Goal: Information Seeking & Learning: Find specific fact

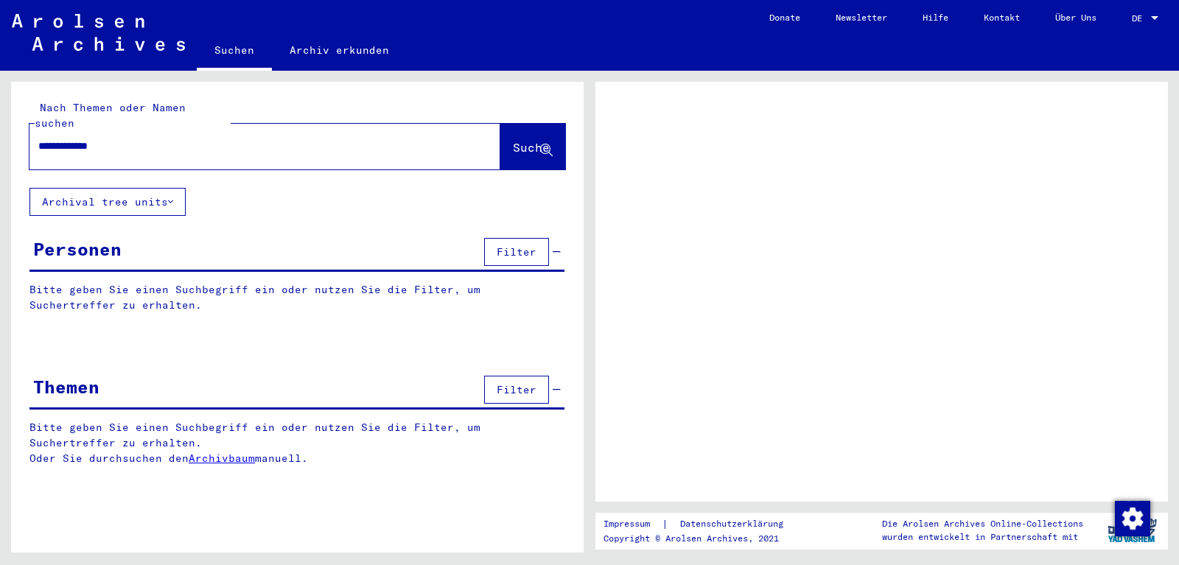
type input "**********"
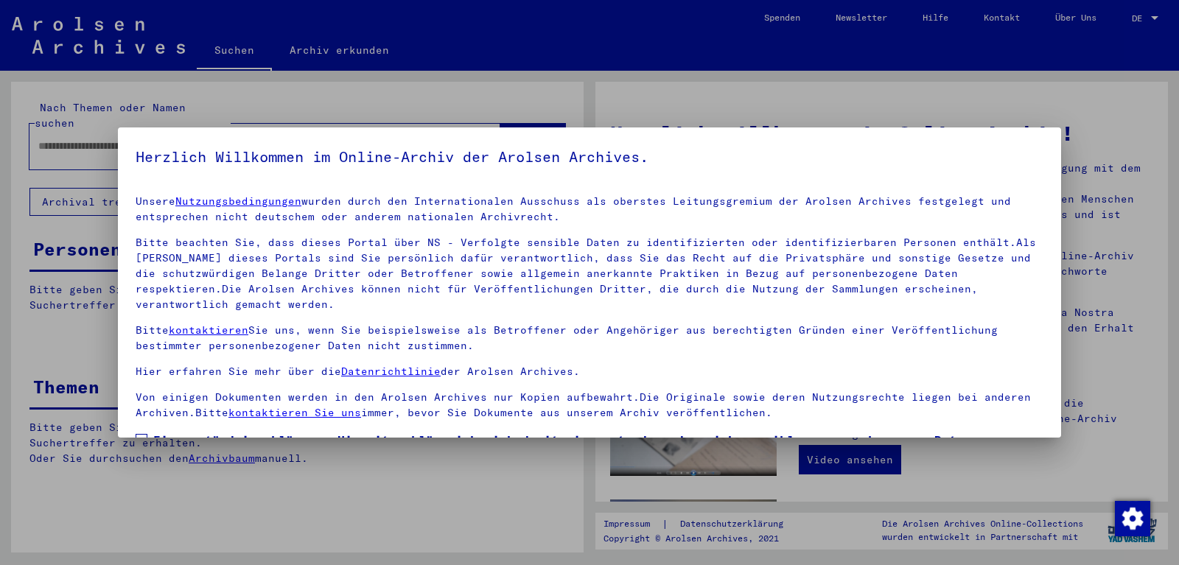
scroll to position [55, 0]
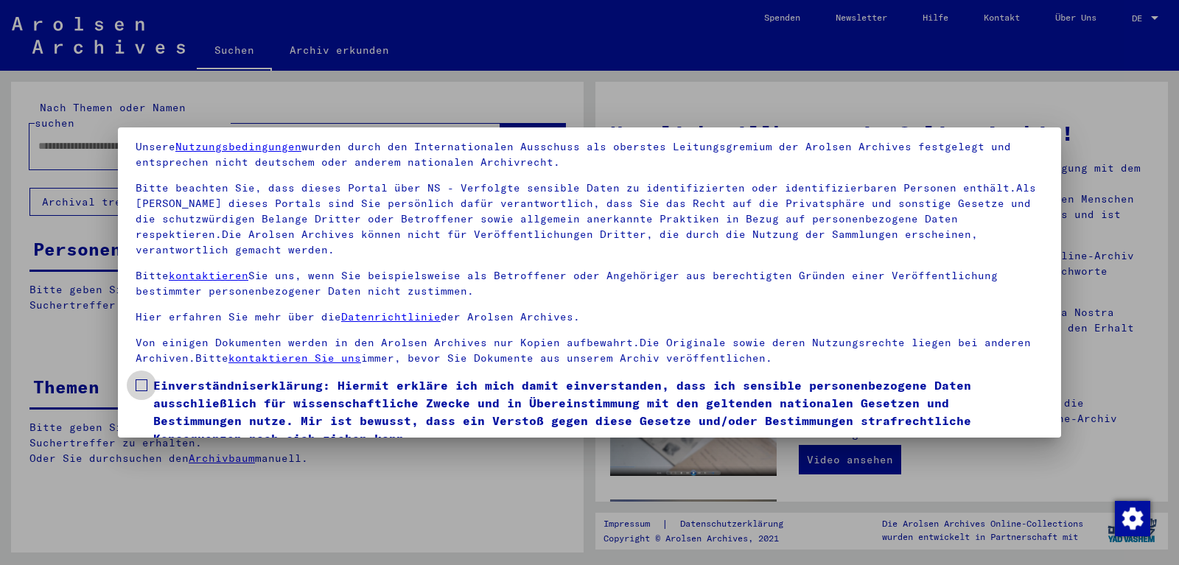
click at [140, 379] on span at bounding box center [142, 385] width 12 height 12
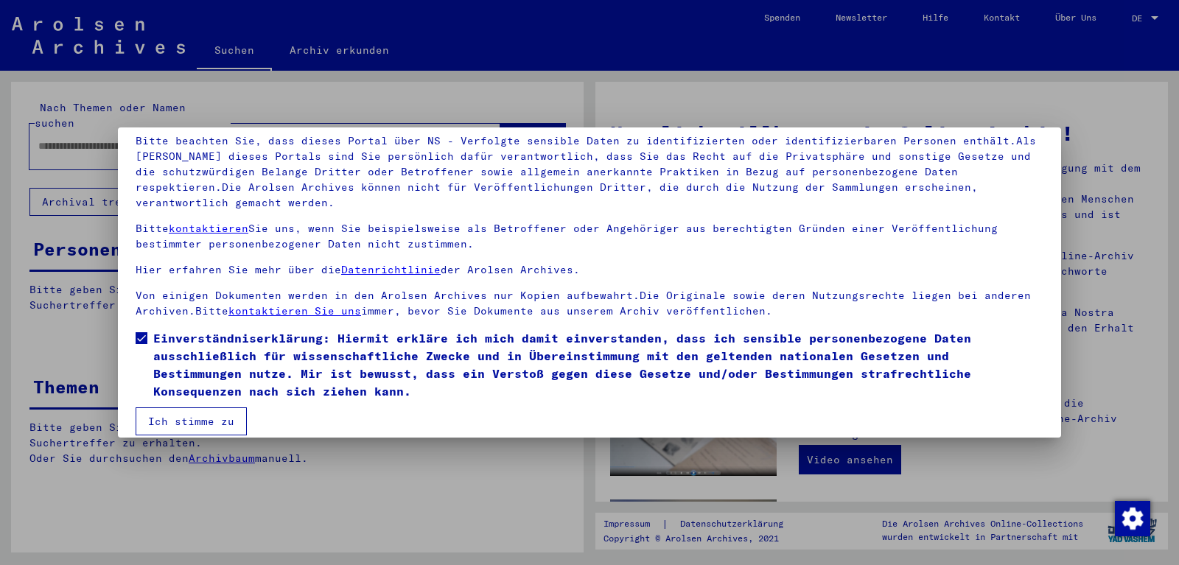
click at [164, 407] on button "Ich stimme zu" at bounding box center [191, 421] width 111 height 28
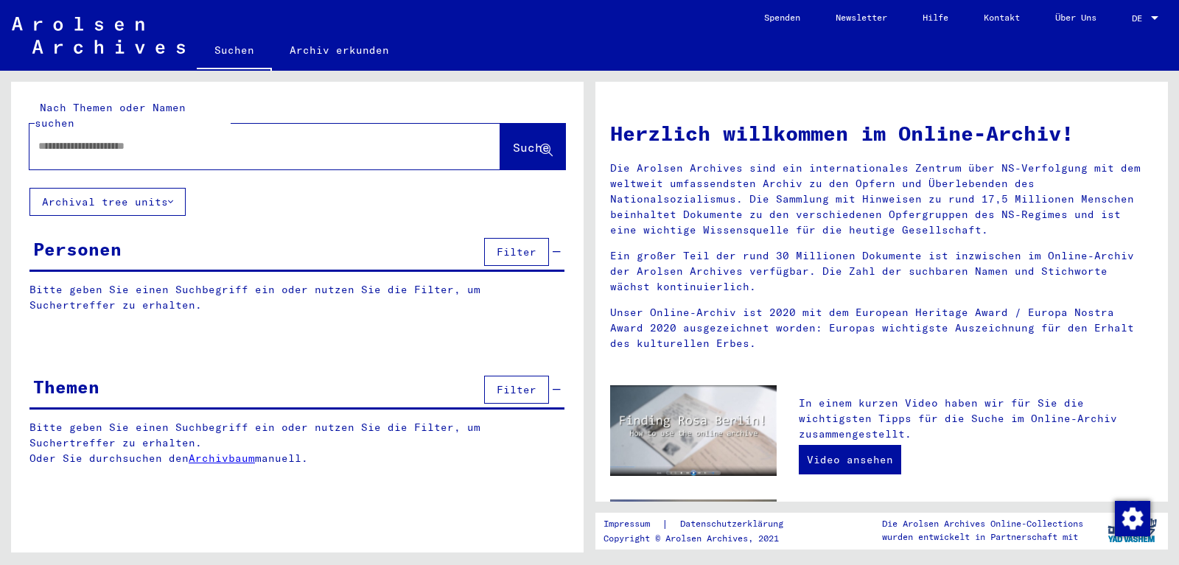
click at [270, 139] on input "text" at bounding box center [247, 146] width 418 height 15
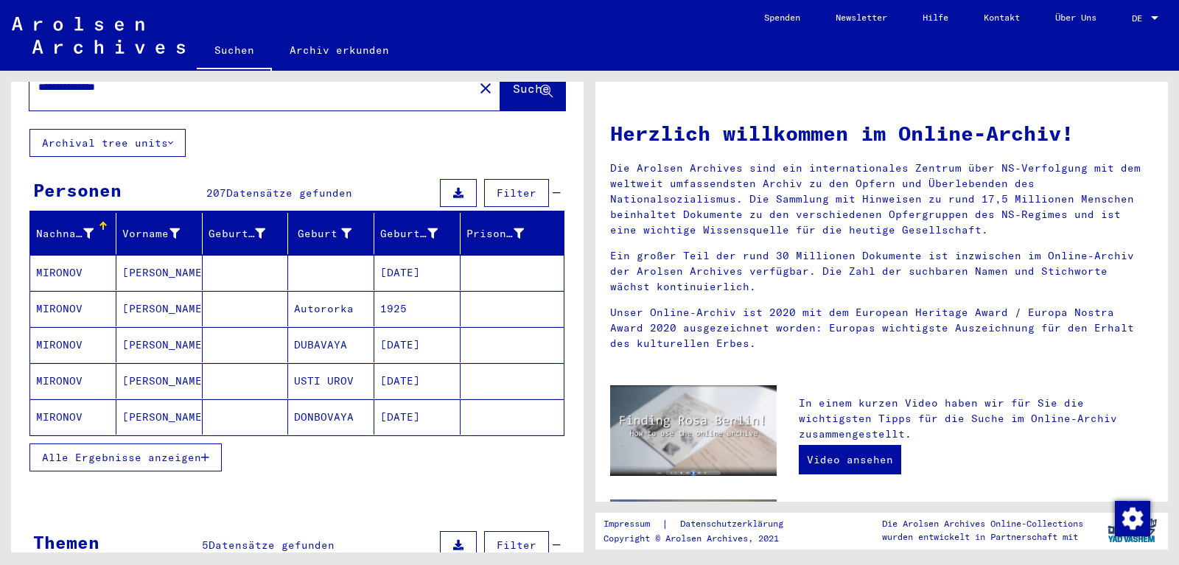
scroll to position [27, 0]
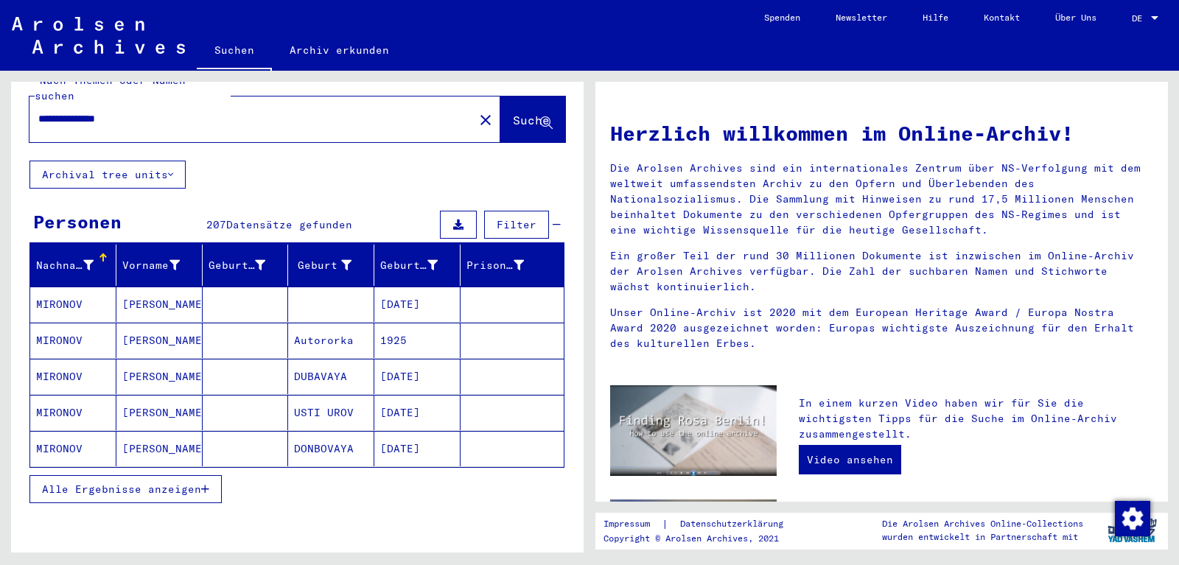
click at [237, 111] on input "**********" at bounding box center [247, 118] width 418 height 15
type input "**********"
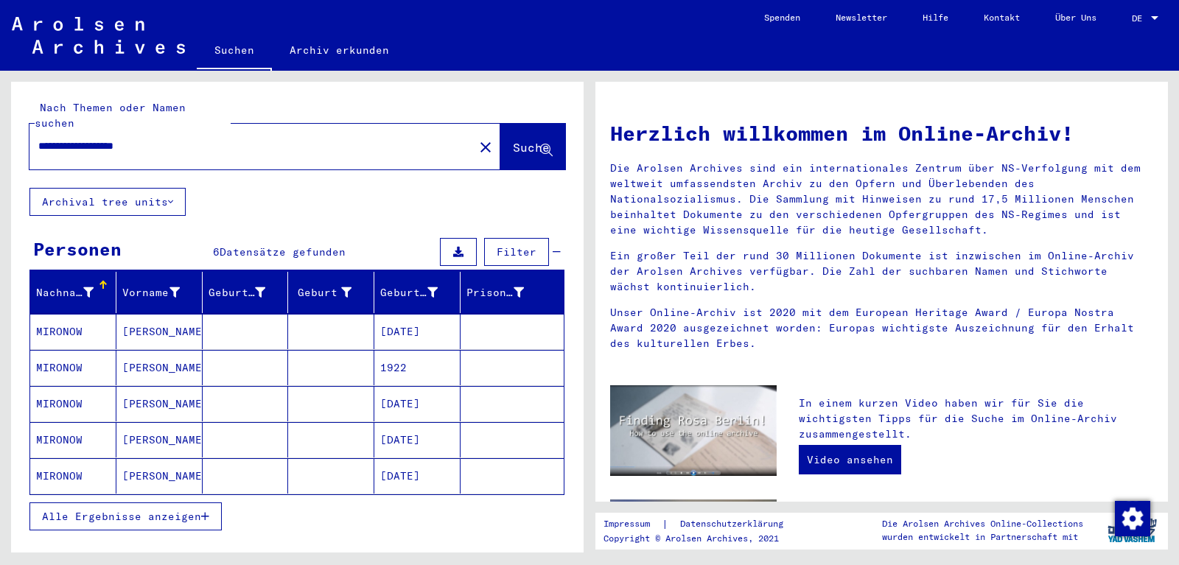
click at [200, 314] on mat-cell "[PERSON_NAME]" at bounding box center [159, 331] width 86 height 35
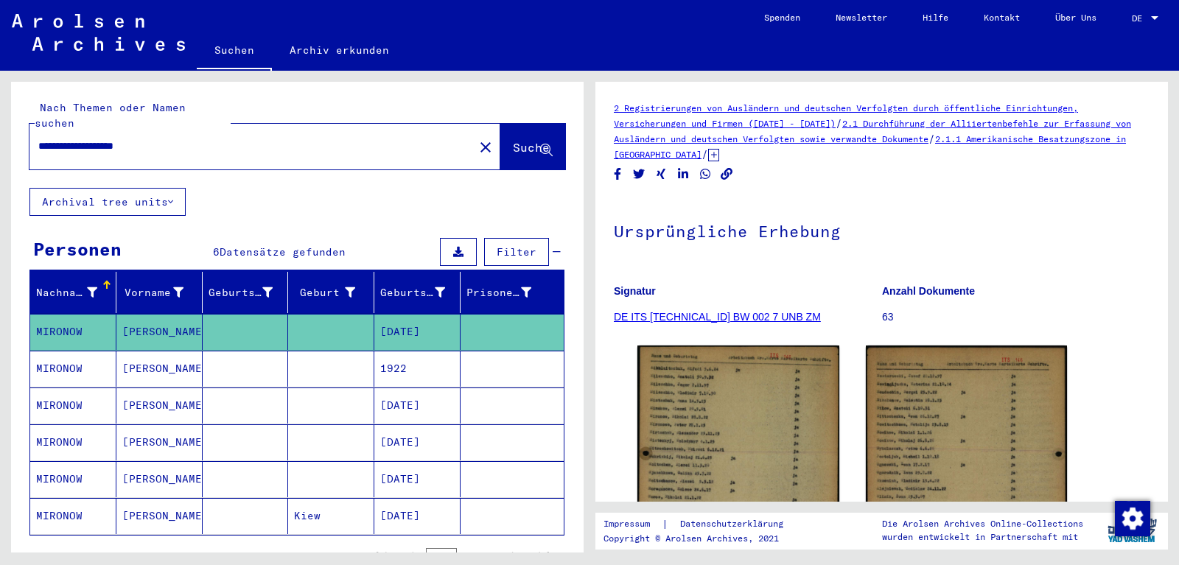
click at [268, 351] on mat-cell at bounding box center [246, 369] width 86 height 36
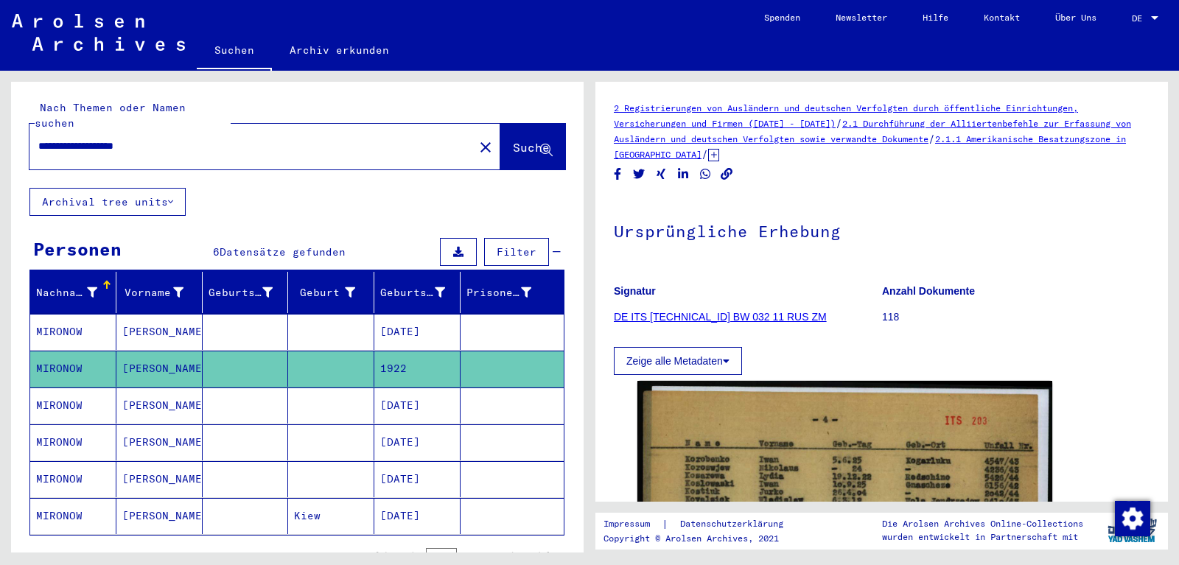
click at [252, 388] on mat-cell at bounding box center [246, 406] width 86 height 36
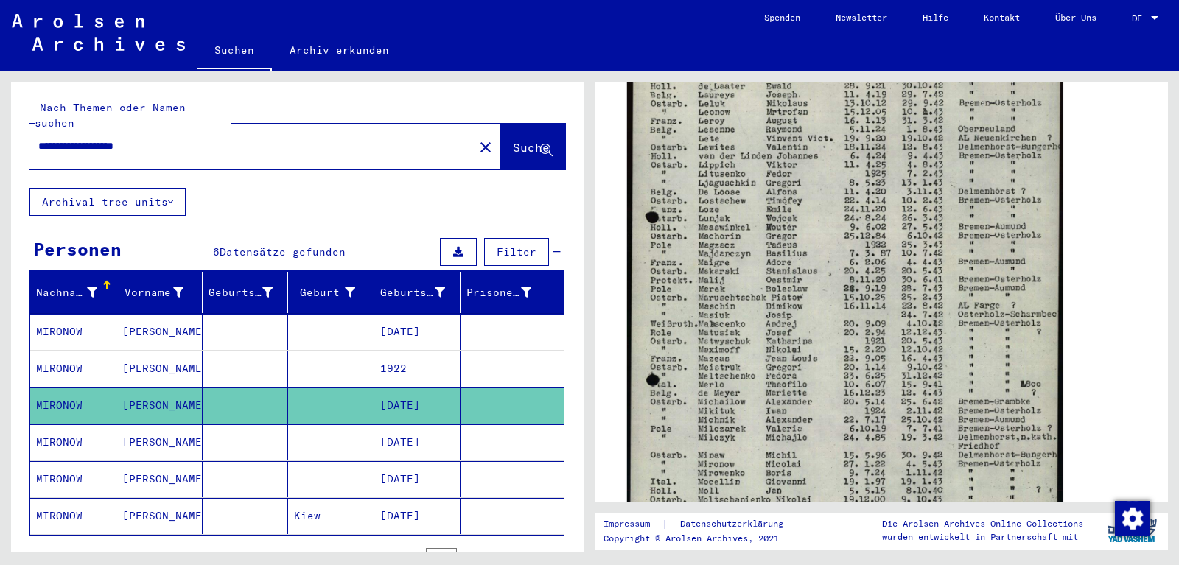
scroll to position [738, 0]
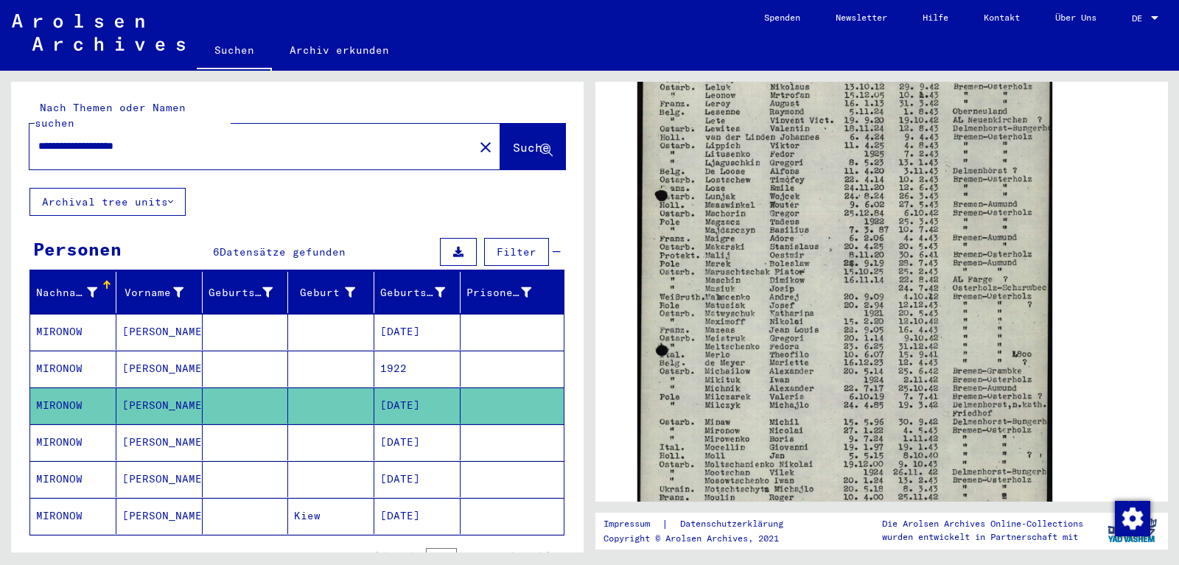
click at [421, 437] on mat-cell "[DATE]" at bounding box center [417, 442] width 86 height 36
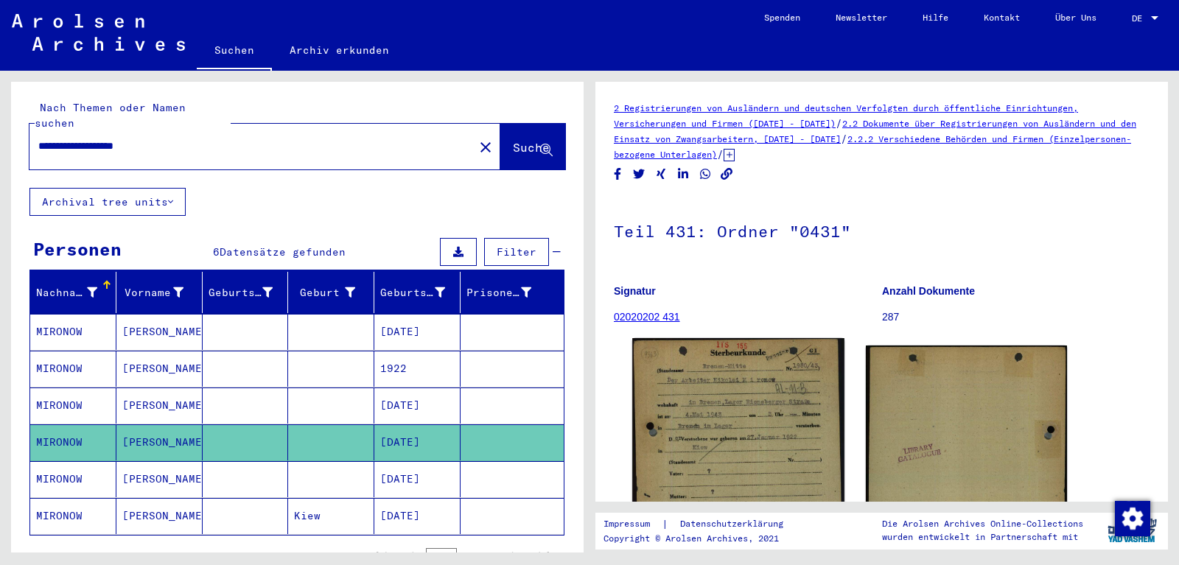
click at [780, 393] on img at bounding box center [737, 484] width 211 height 292
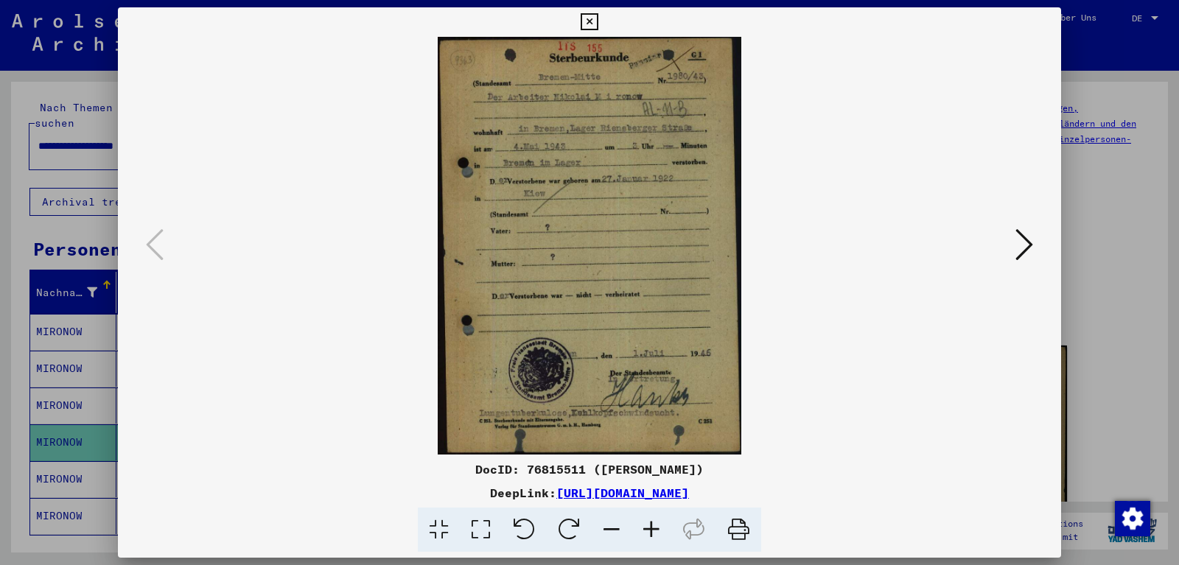
click at [1029, 237] on icon at bounding box center [1024, 244] width 18 height 35
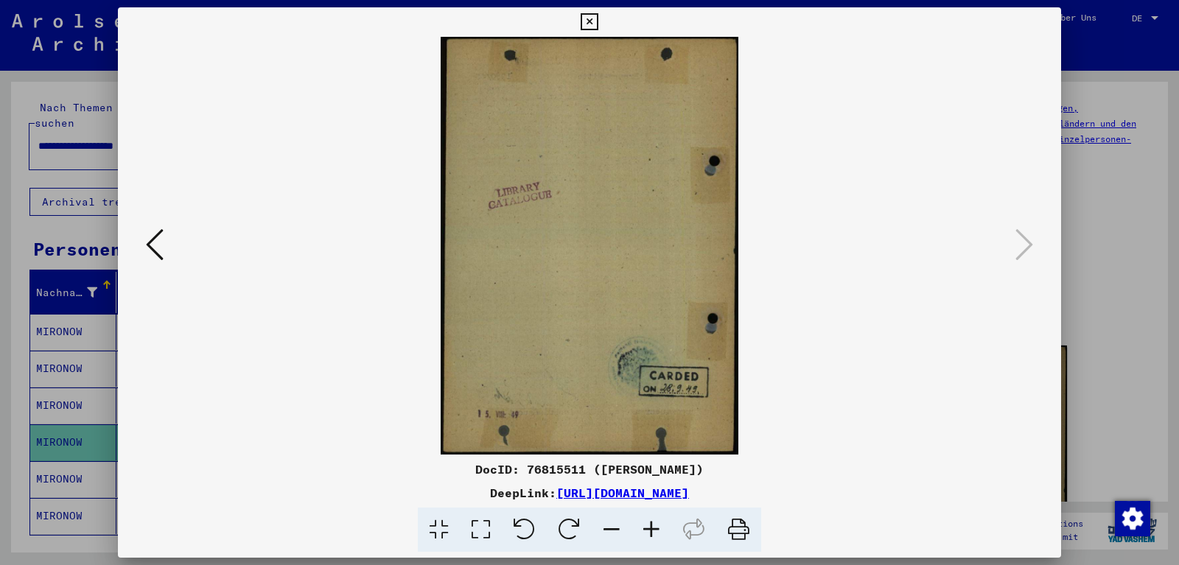
click at [154, 237] on icon at bounding box center [155, 244] width 18 height 35
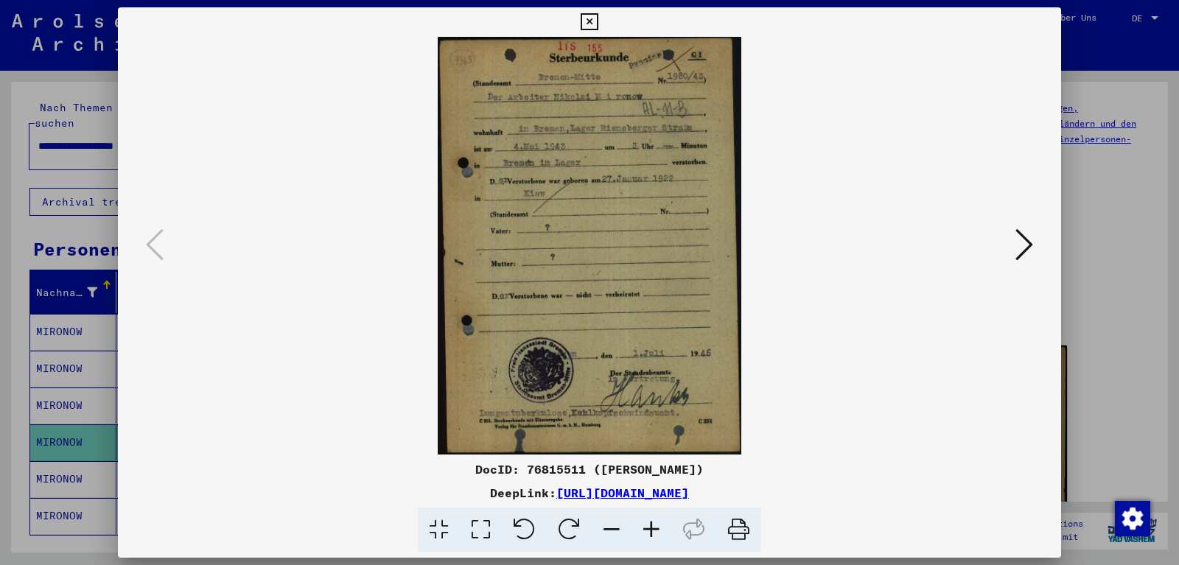
click at [70, 465] on div at bounding box center [589, 282] width 1179 height 565
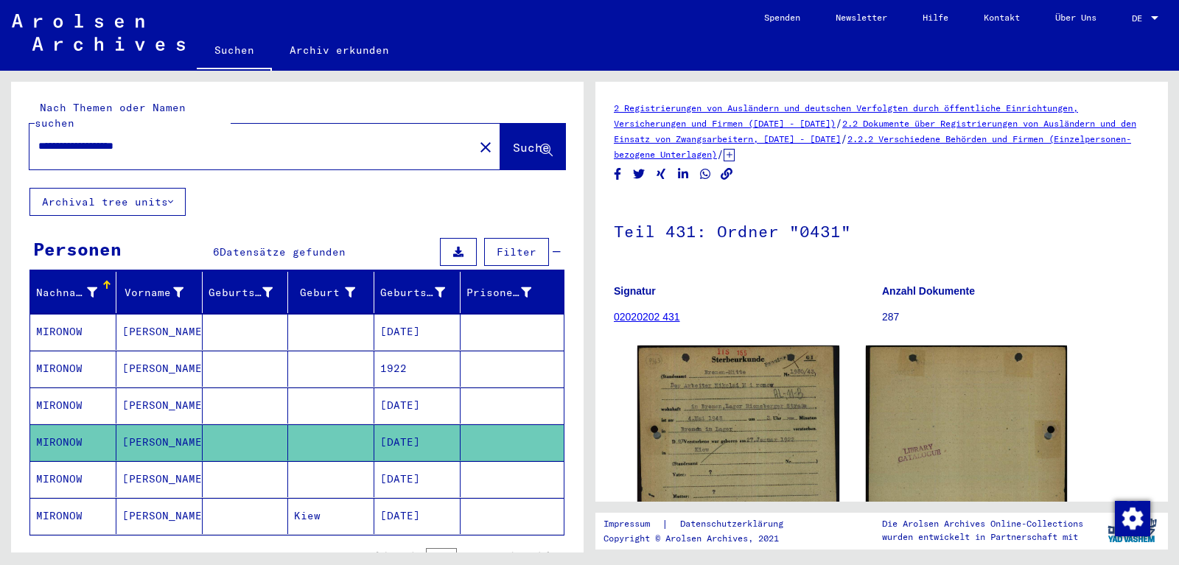
click at [70, 465] on mat-cell "MIRONOW" at bounding box center [73, 479] width 86 height 36
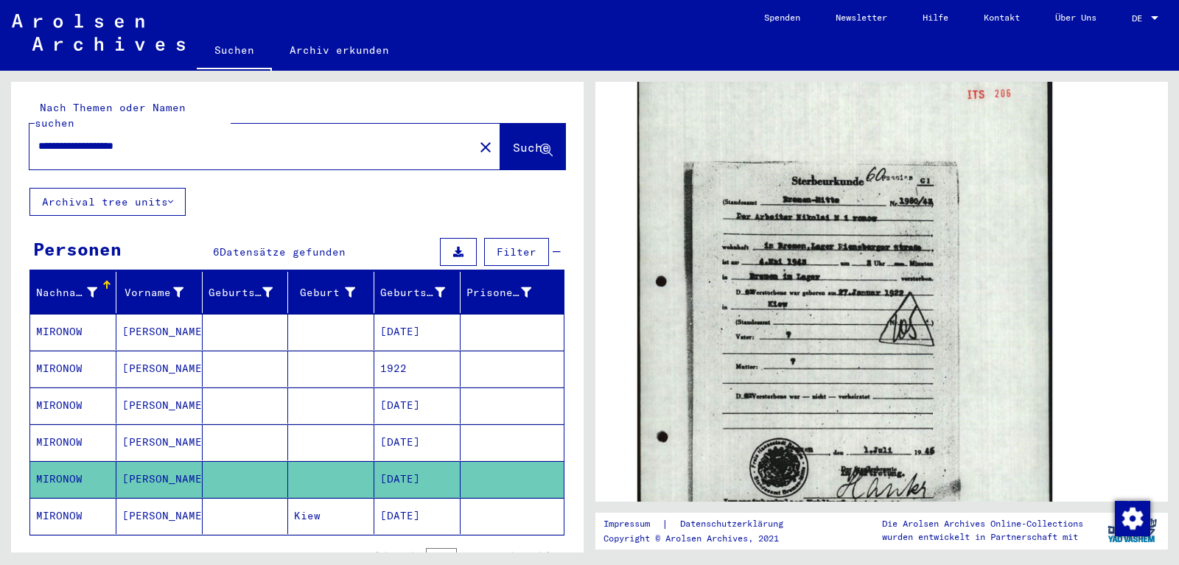
scroll to position [305, 0]
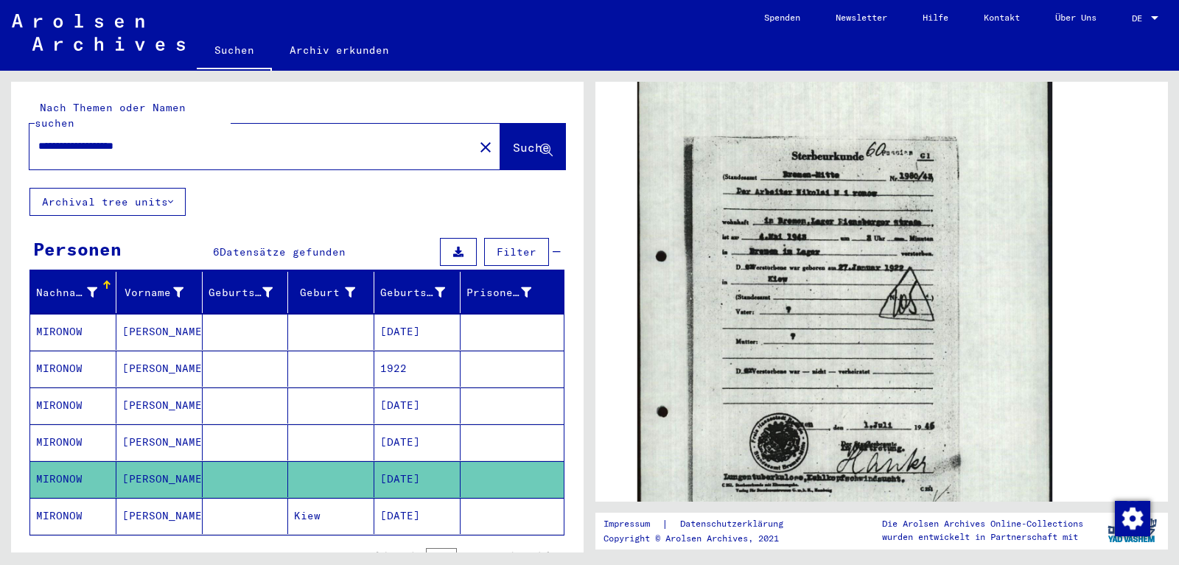
click at [400, 509] on mat-cell "[DATE]" at bounding box center [417, 516] width 86 height 36
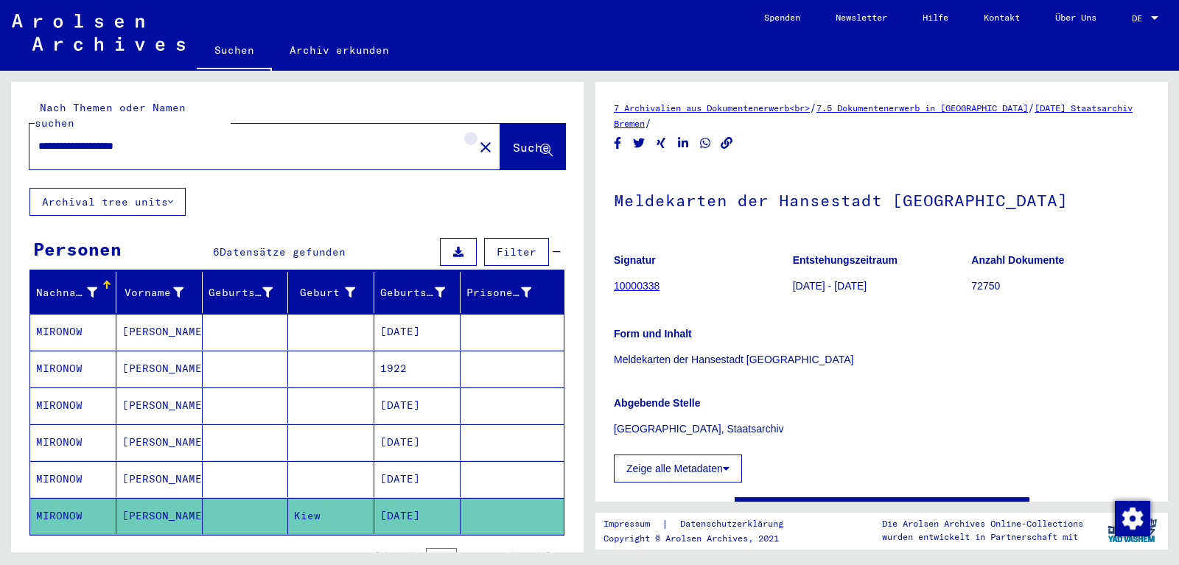
click at [477, 139] on mat-icon "close" at bounding box center [486, 148] width 18 height 18
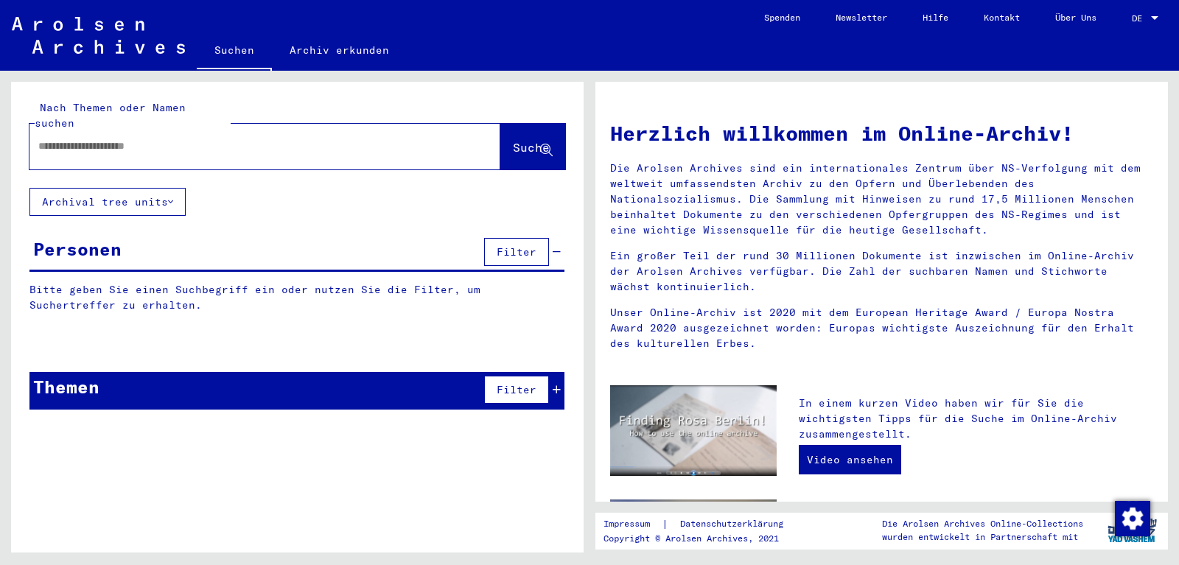
click at [190, 139] on input "text" at bounding box center [247, 146] width 418 height 15
click at [342, 139] on input "text" at bounding box center [247, 146] width 418 height 15
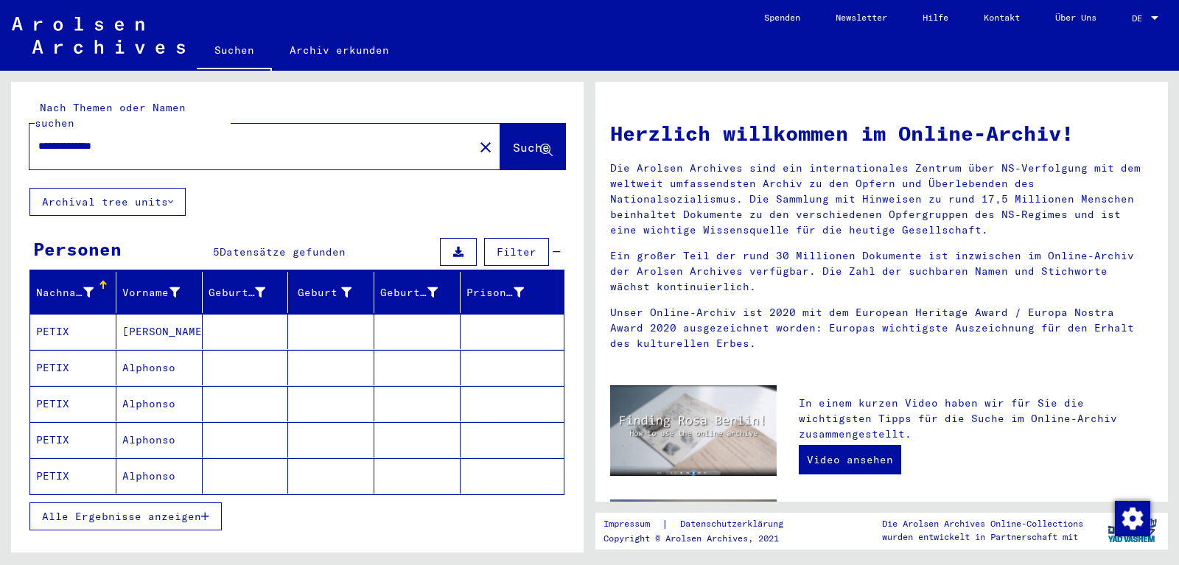
click at [197, 314] on mat-cell "[PERSON_NAME]" at bounding box center [159, 331] width 86 height 35
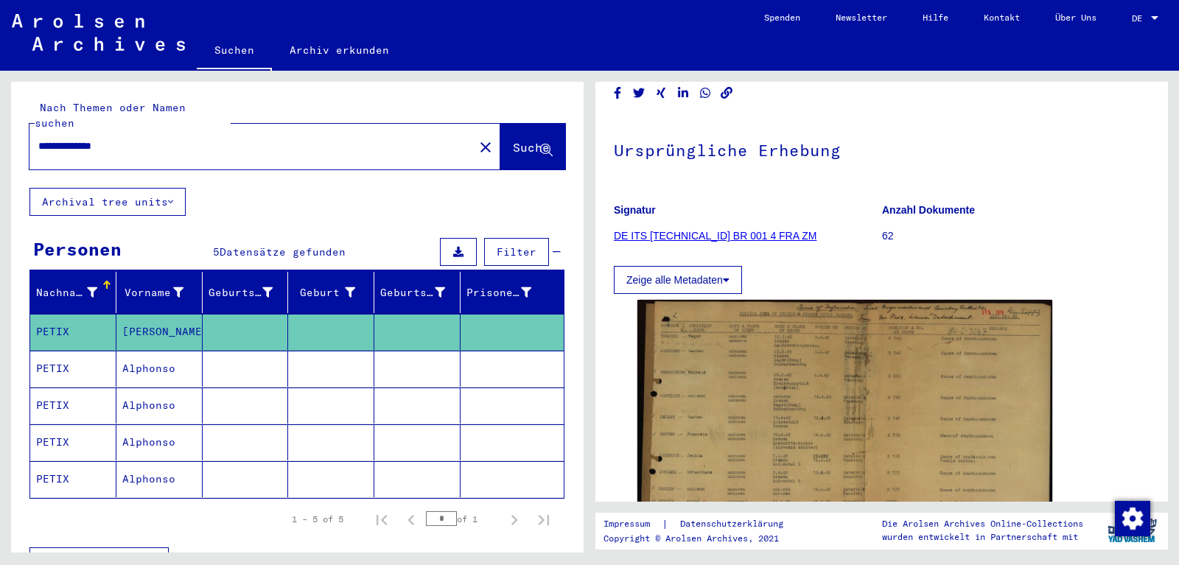
scroll to position [100, 0]
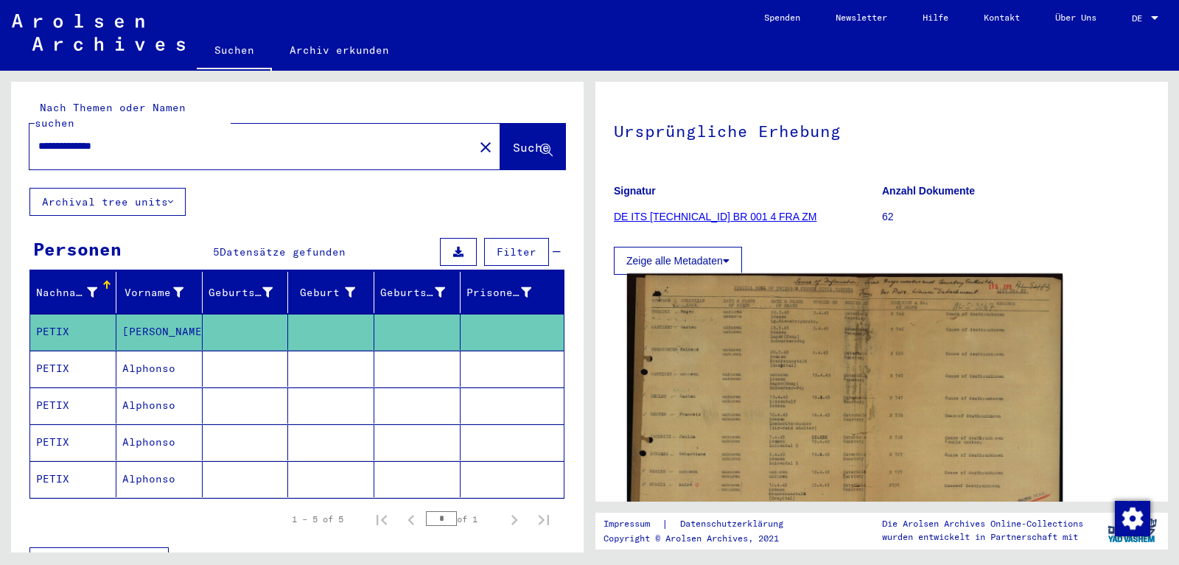
click at [752, 370] on img at bounding box center [844, 417] width 435 height 286
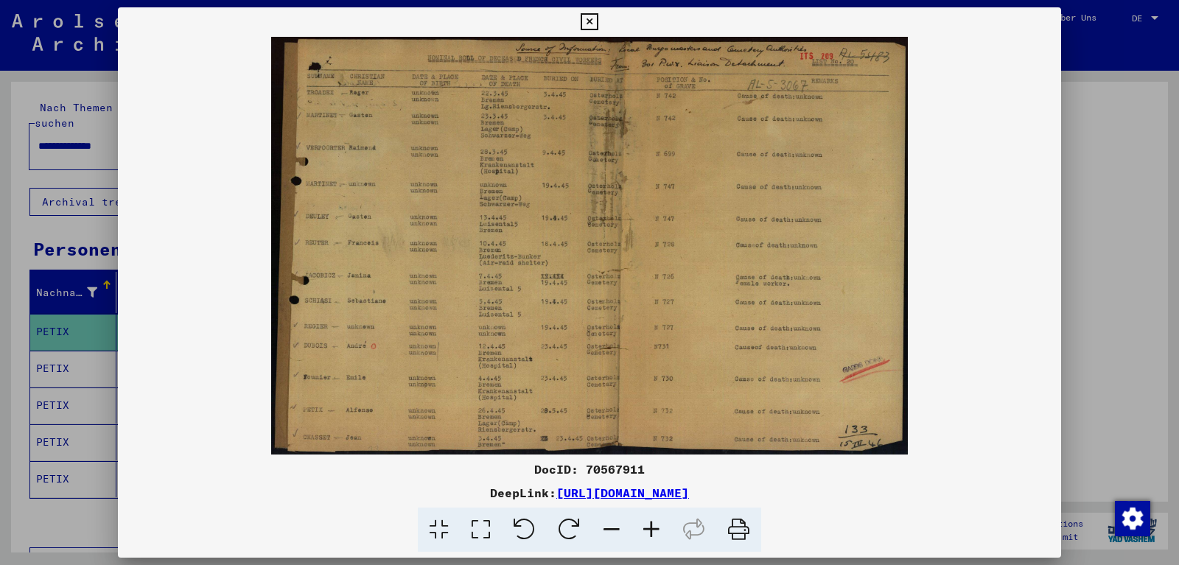
click at [598, 26] on icon at bounding box center [589, 22] width 17 height 18
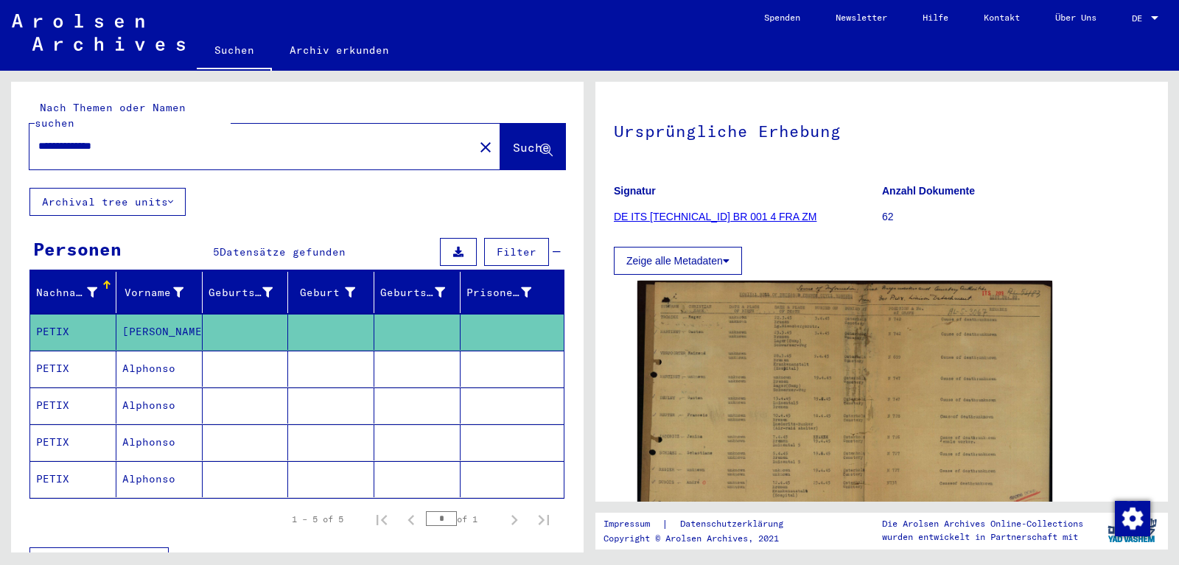
click at [379, 358] on mat-cell at bounding box center [417, 369] width 86 height 36
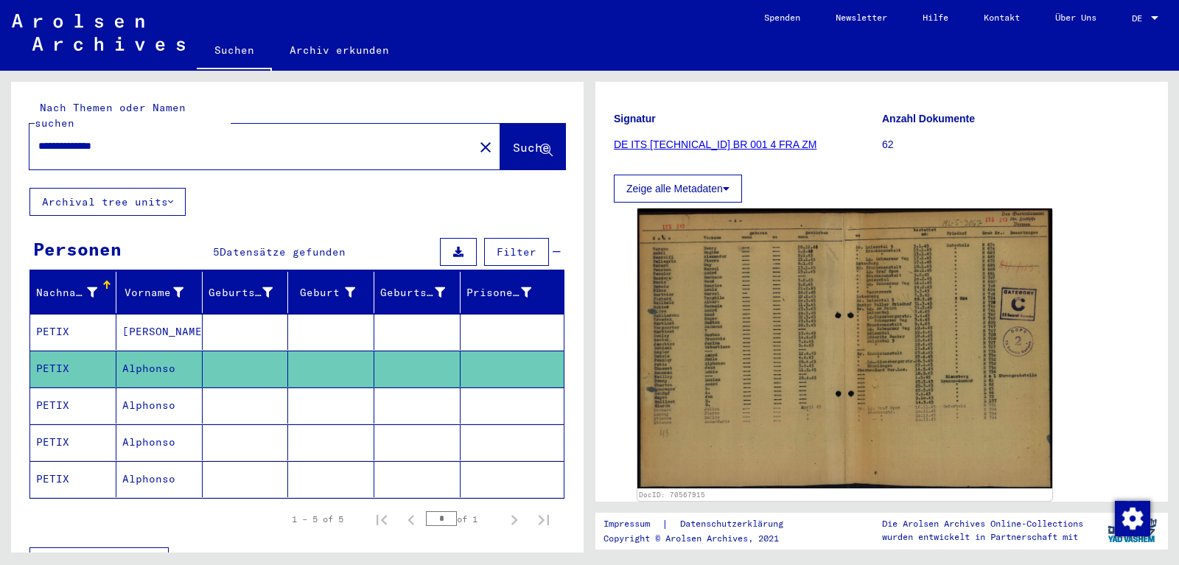
scroll to position [174, 0]
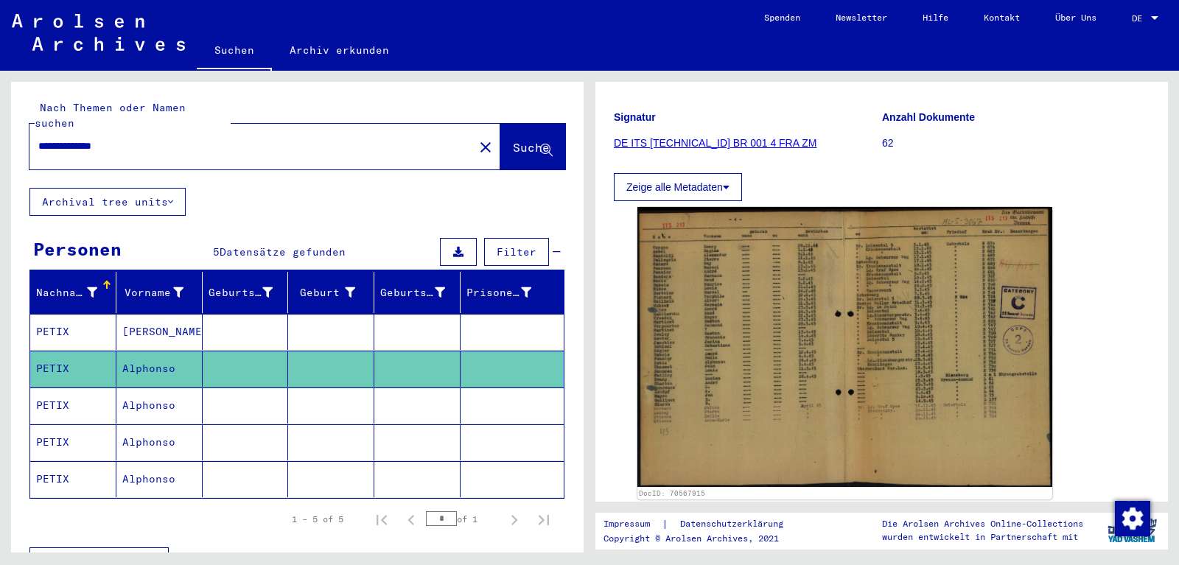
click at [786, 263] on img at bounding box center [844, 347] width 415 height 280
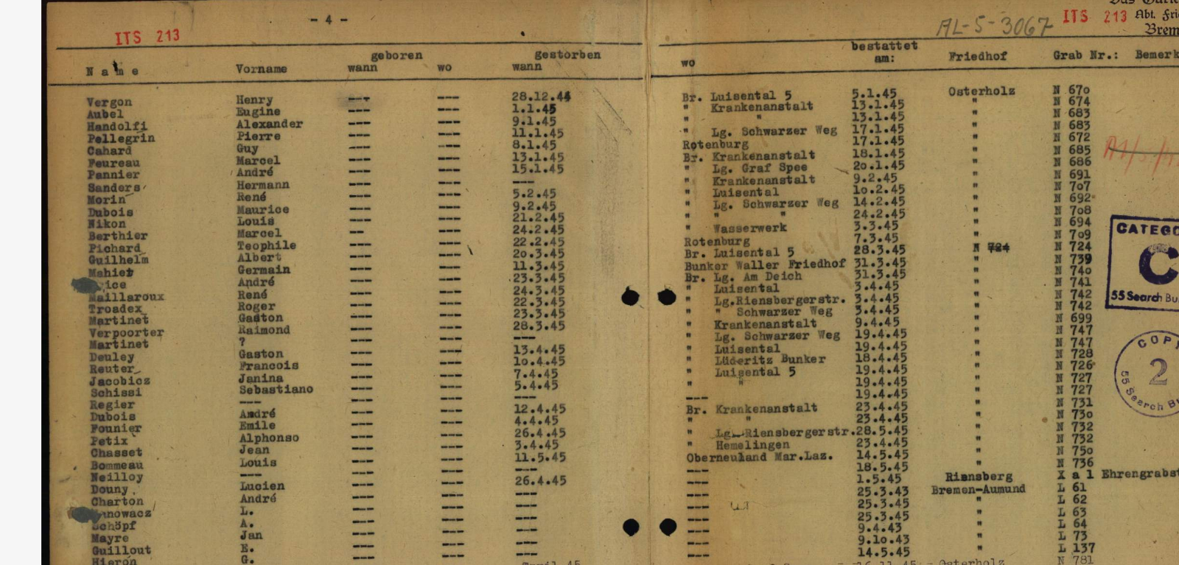
scroll to position [173, 0]
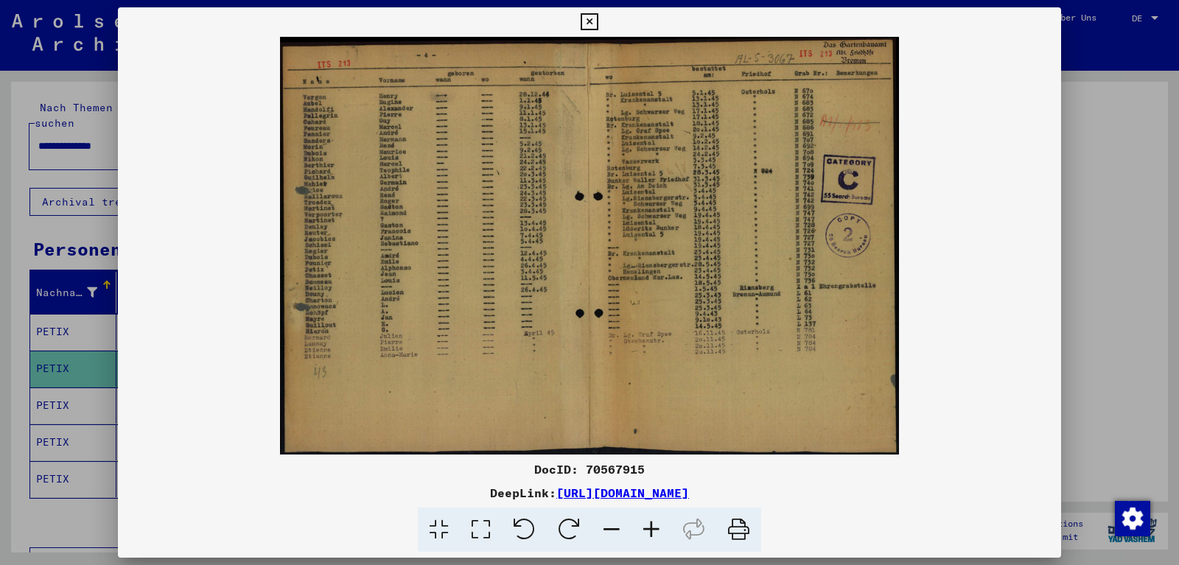
click at [4, 150] on div at bounding box center [589, 282] width 1179 height 565
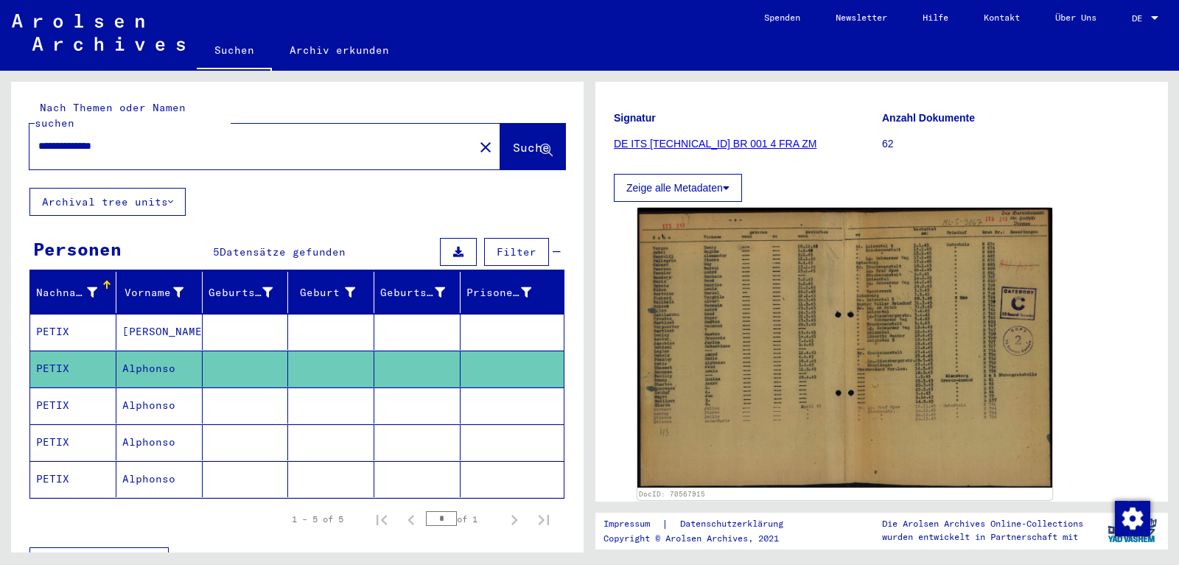
click at [105, 399] on mat-cell "PETIX" at bounding box center [73, 406] width 86 height 36
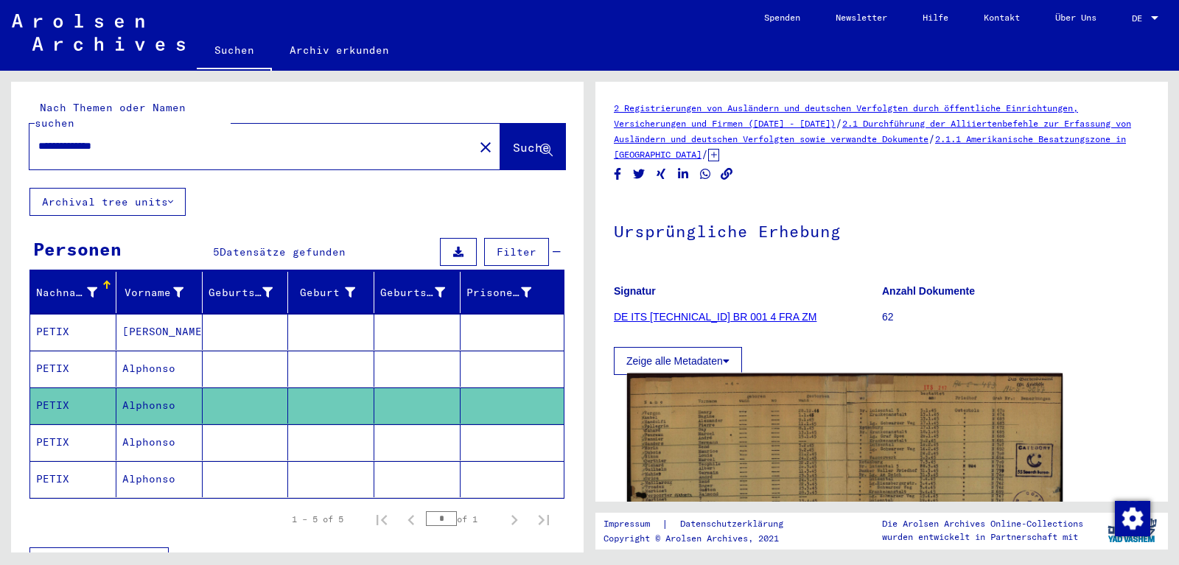
scroll to position [127, 0]
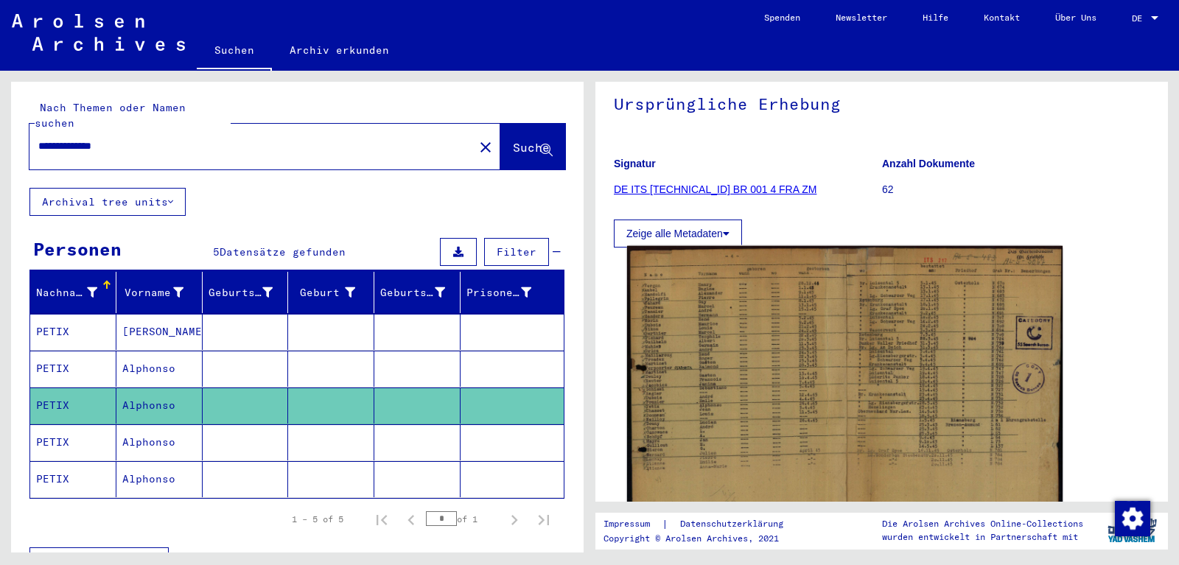
click at [777, 313] on img at bounding box center [844, 400] width 435 height 308
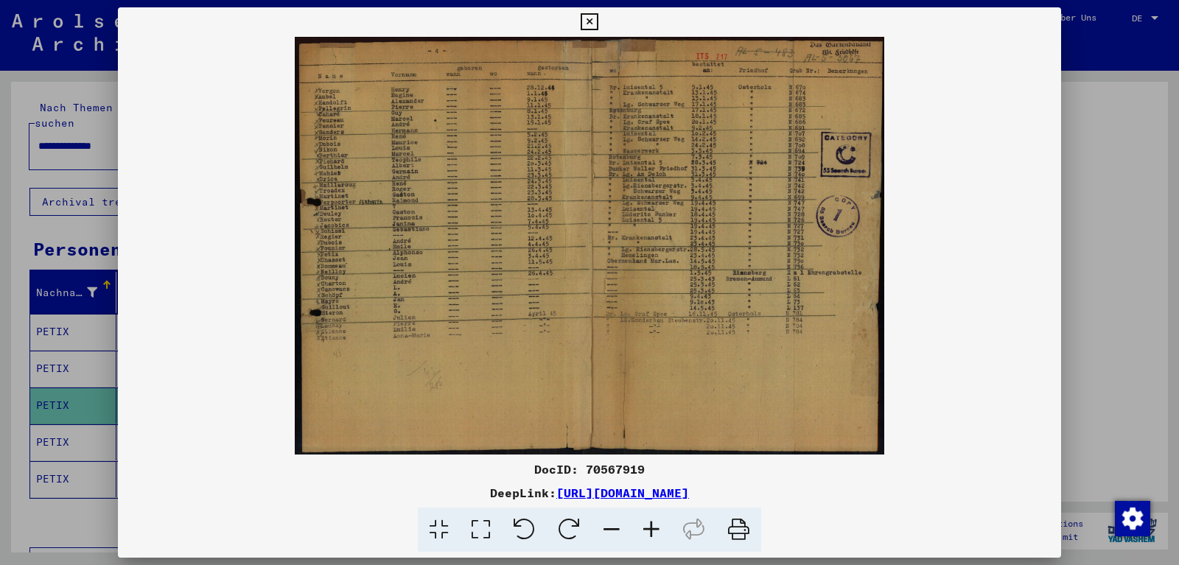
click at [105, 427] on div at bounding box center [589, 282] width 1179 height 565
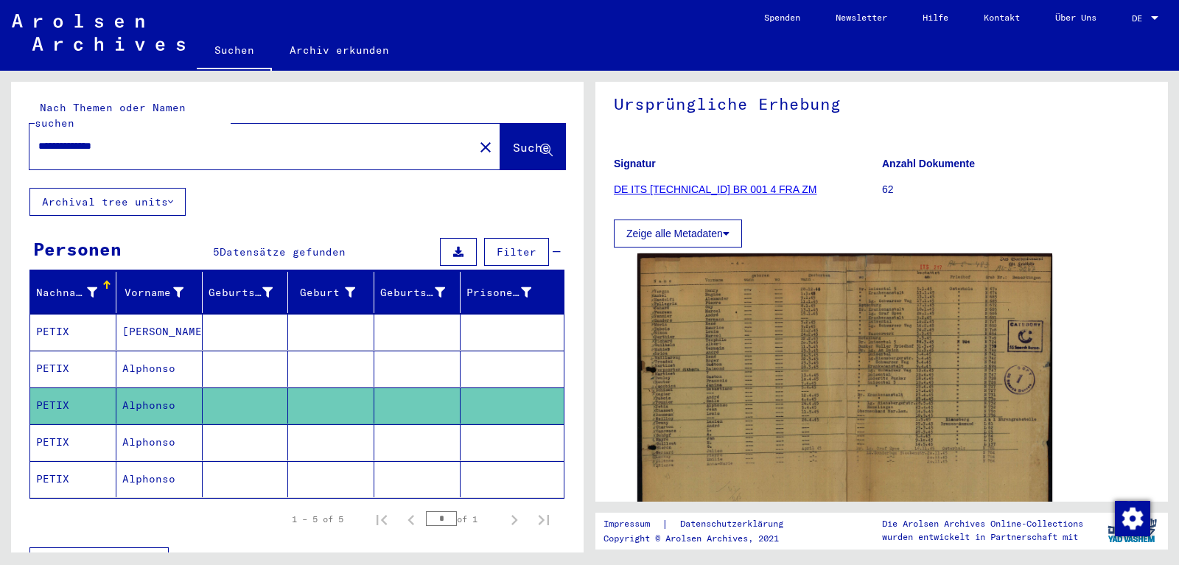
click at [105, 427] on mat-cell "PETIX" at bounding box center [73, 442] width 86 height 36
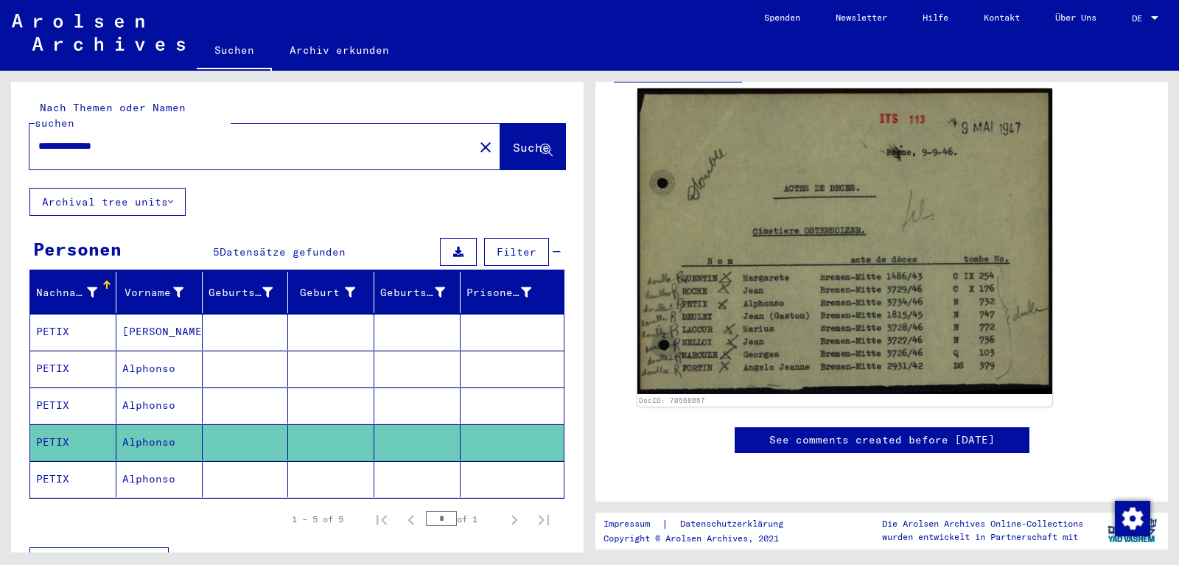
scroll to position [332, 0]
click at [461, 461] on mat-cell at bounding box center [512, 479] width 103 height 36
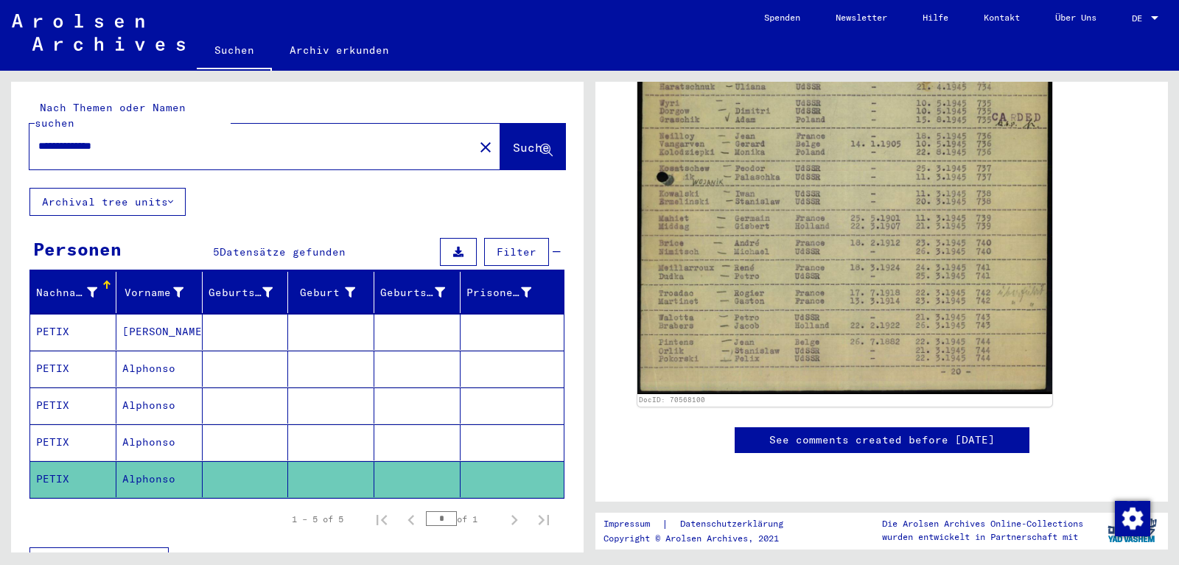
click at [87, 139] on input "**********" at bounding box center [251, 146] width 427 height 15
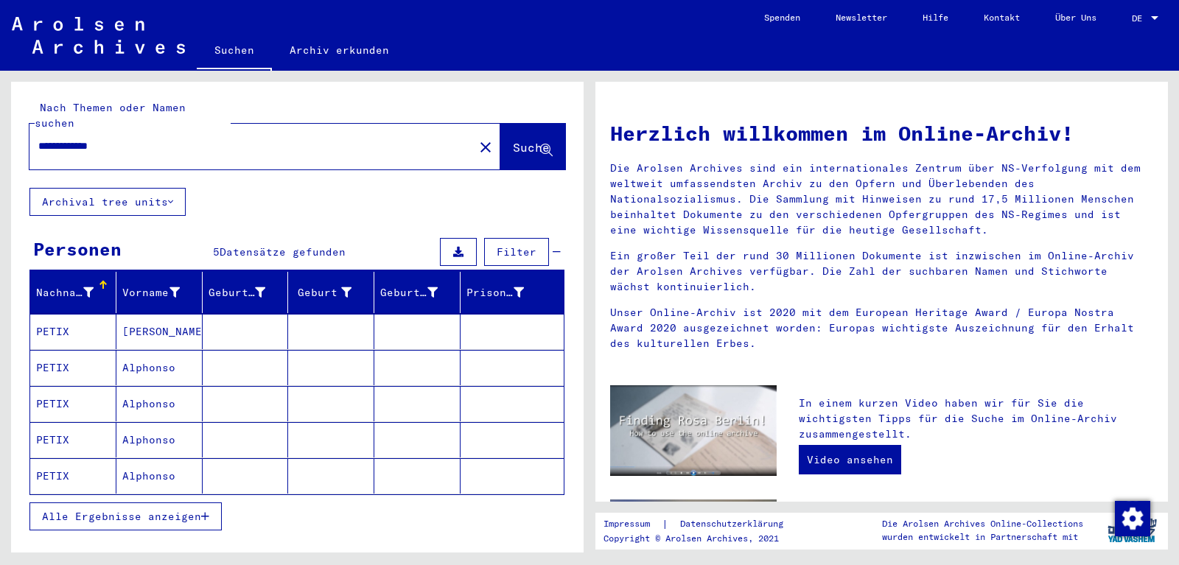
click at [96, 323] on mat-cell "PETIX" at bounding box center [73, 331] width 86 height 35
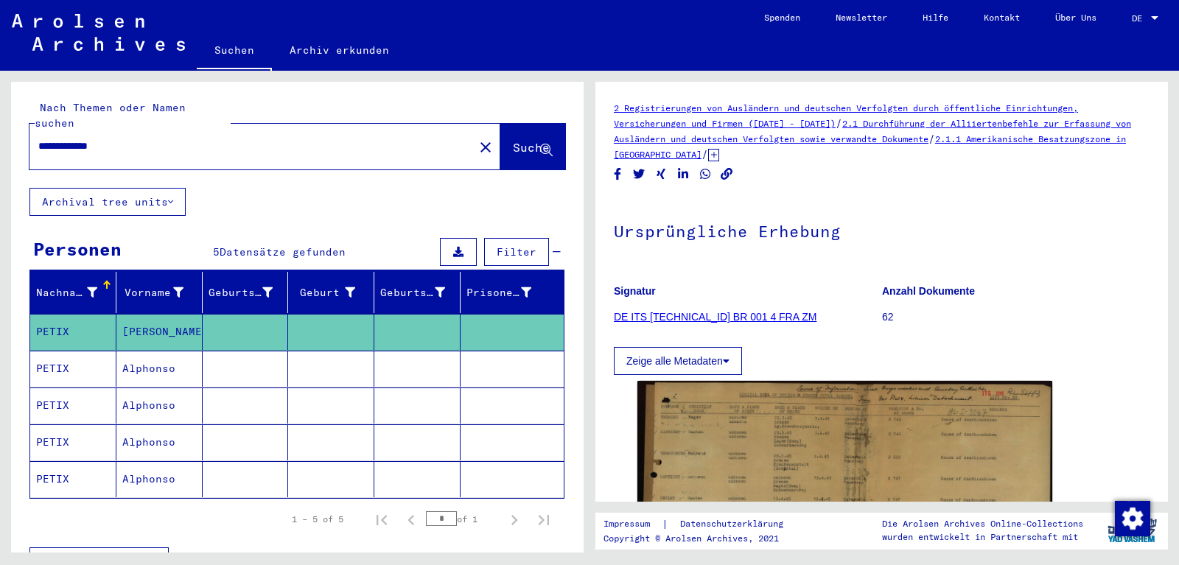
click at [80, 139] on input "**********" at bounding box center [251, 146] width 427 height 15
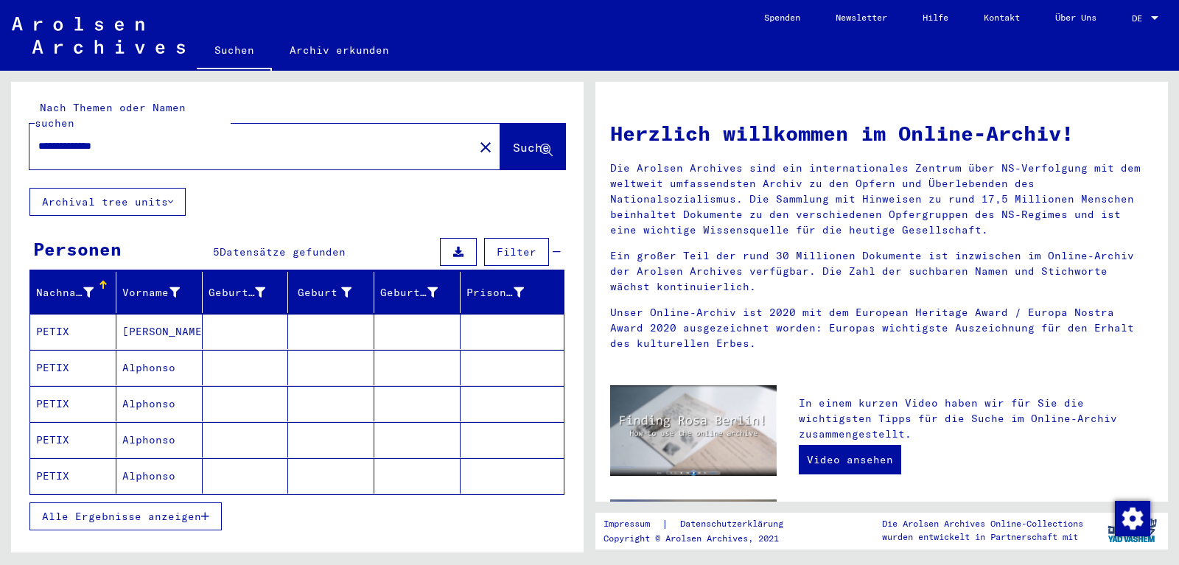
click at [66, 139] on input "**********" at bounding box center [247, 146] width 418 height 15
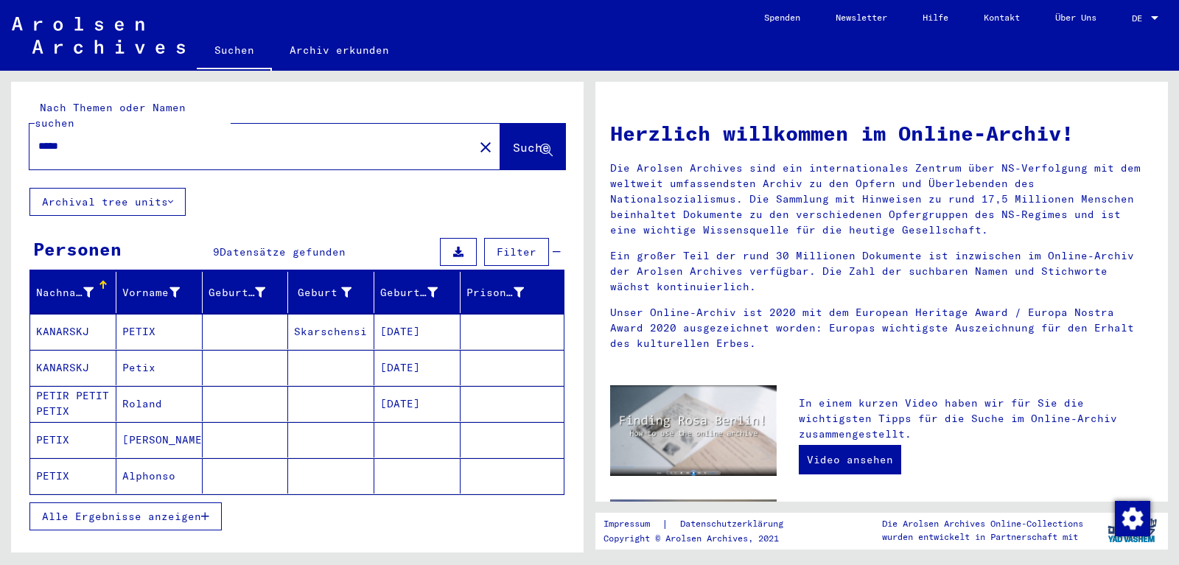
click at [155, 386] on mat-cell "Roland" at bounding box center [159, 403] width 86 height 35
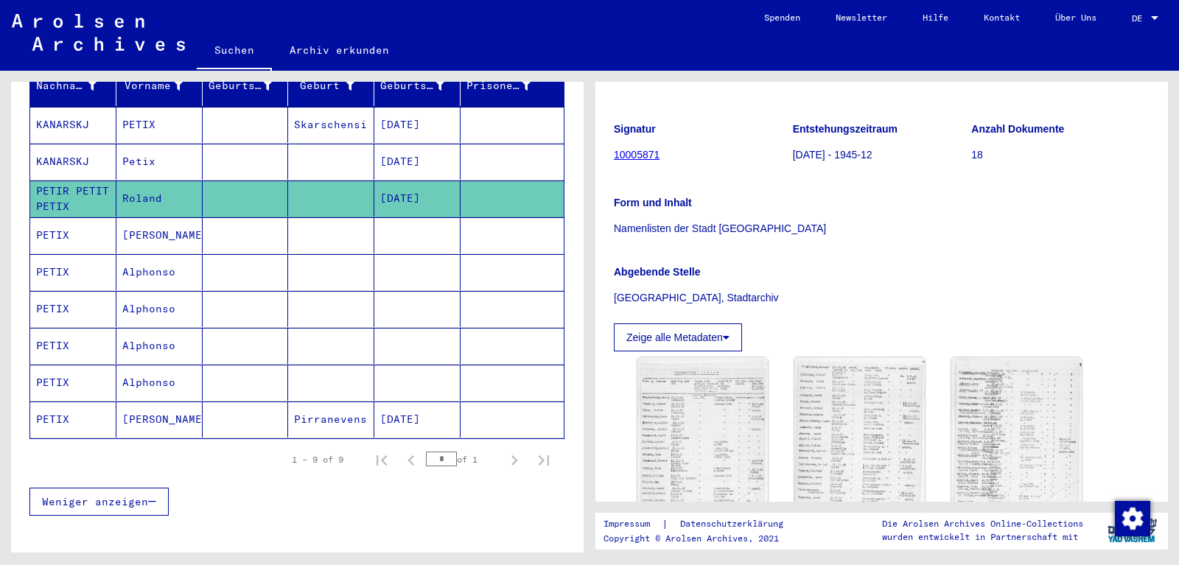
scroll to position [211, 0]
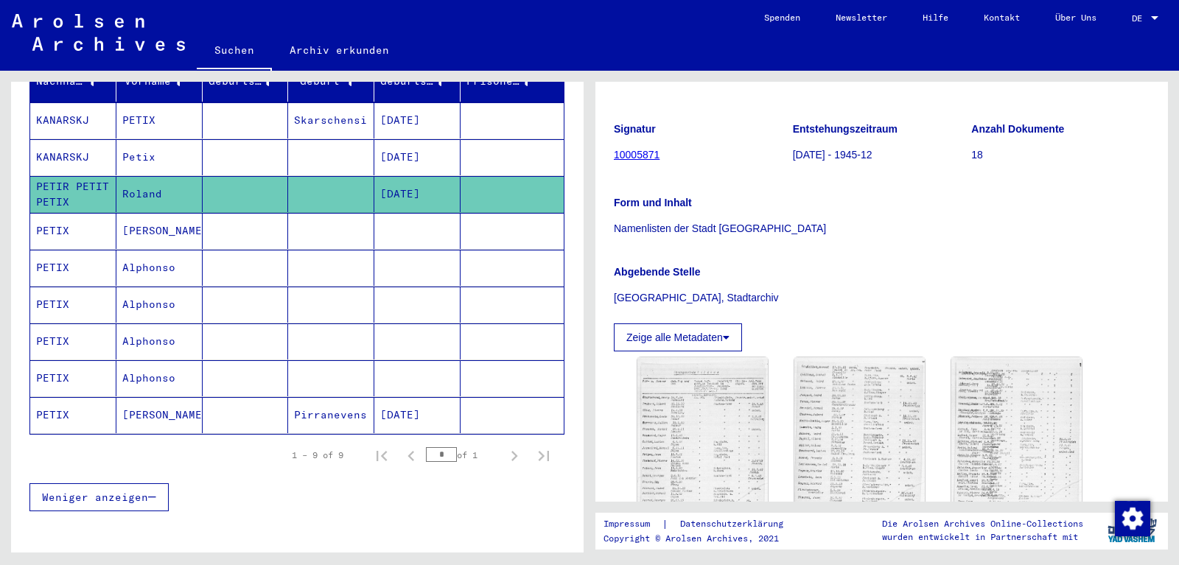
click at [197, 217] on mat-cell "[PERSON_NAME]" at bounding box center [159, 231] width 86 height 36
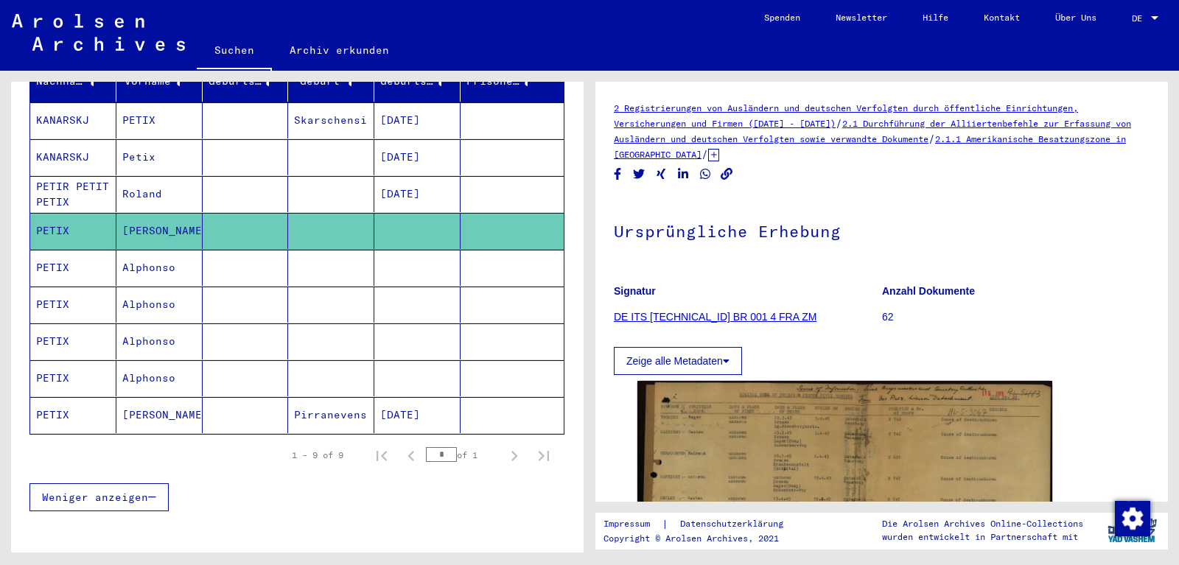
click at [169, 397] on mat-cell "[PERSON_NAME]" at bounding box center [159, 415] width 86 height 36
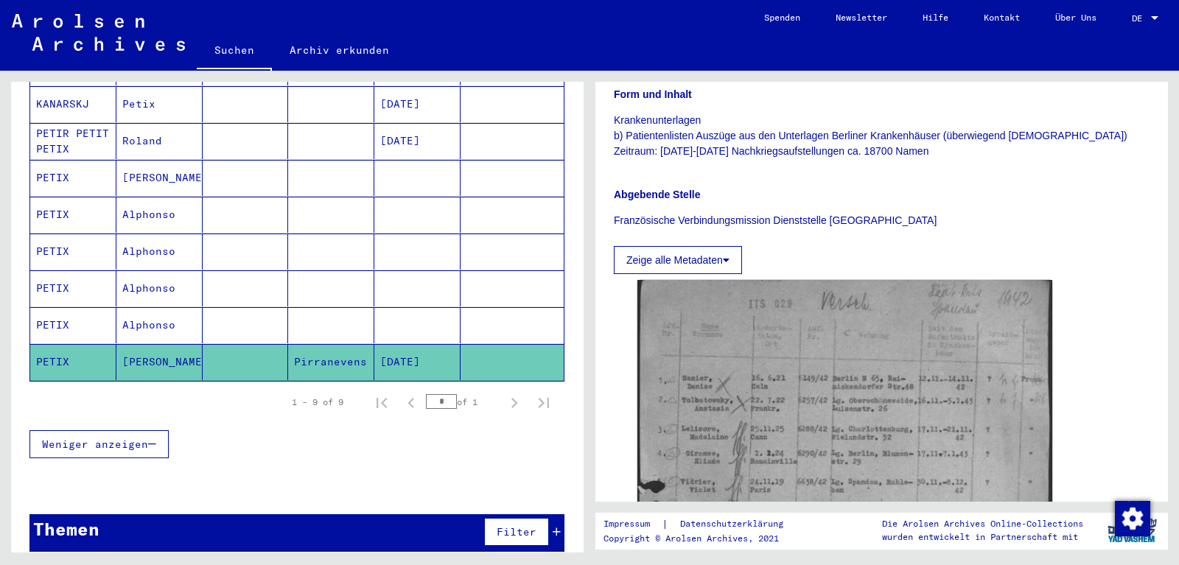
scroll to position [571, 0]
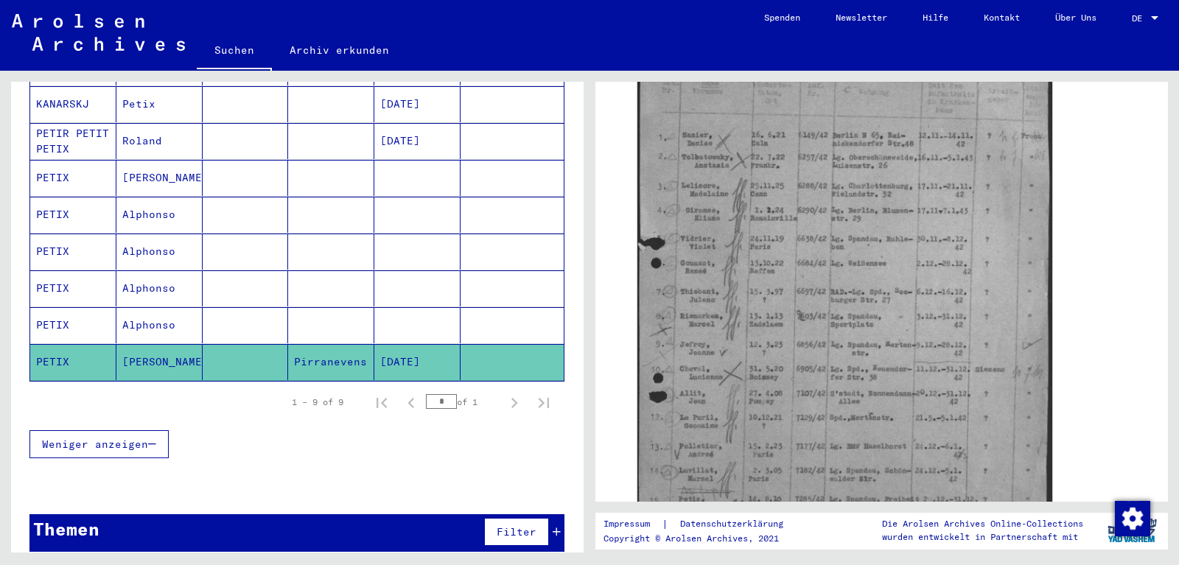
click at [407, 308] on mat-cell at bounding box center [417, 325] width 86 height 36
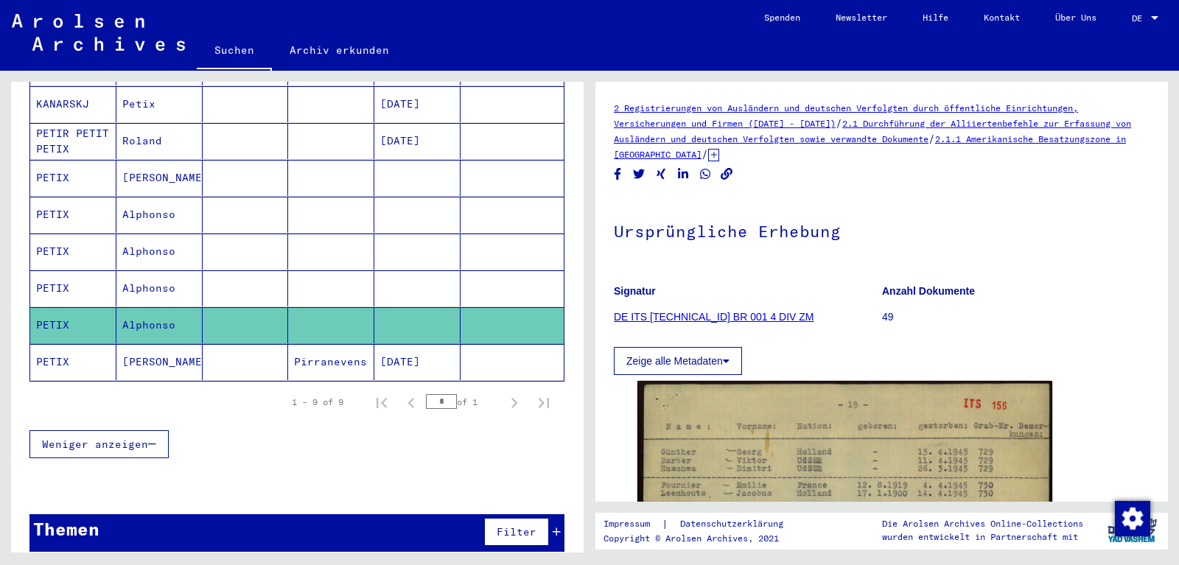
click at [383, 351] on mat-cell "[DATE]" at bounding box center [417, 362] width 86 height 36
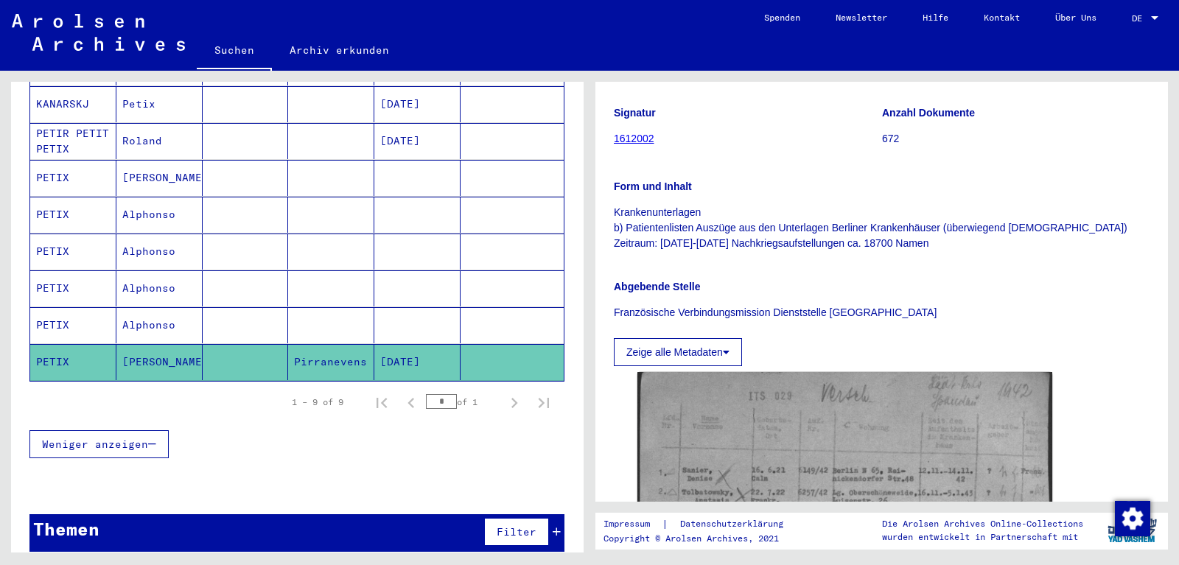
scroll to position [284, 0]
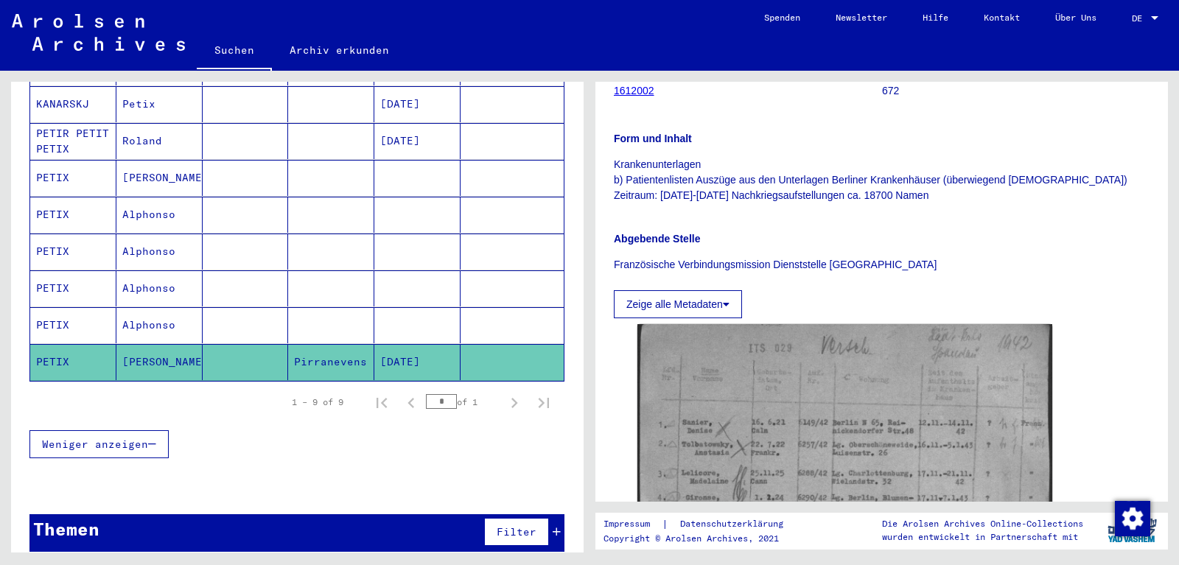
click at [413, 307] on mat-cell at bounding box center [417, 325] width 86 height 36
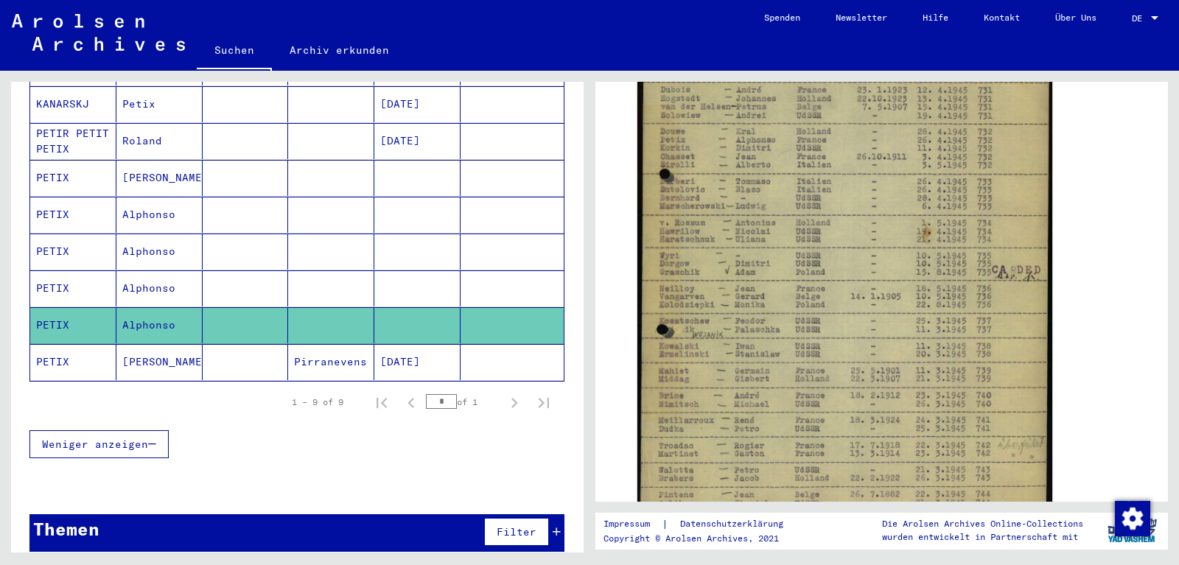
scroll to position [527, 0]
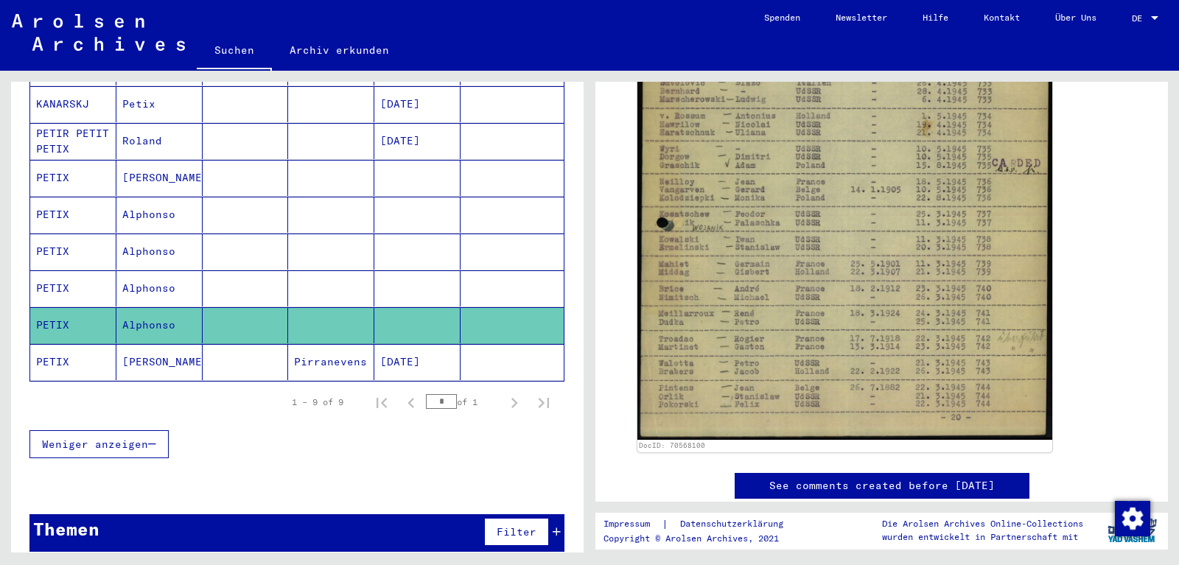
click at [471, 252] on mat-cell at bounding box center [512, 252] width 103 height 36
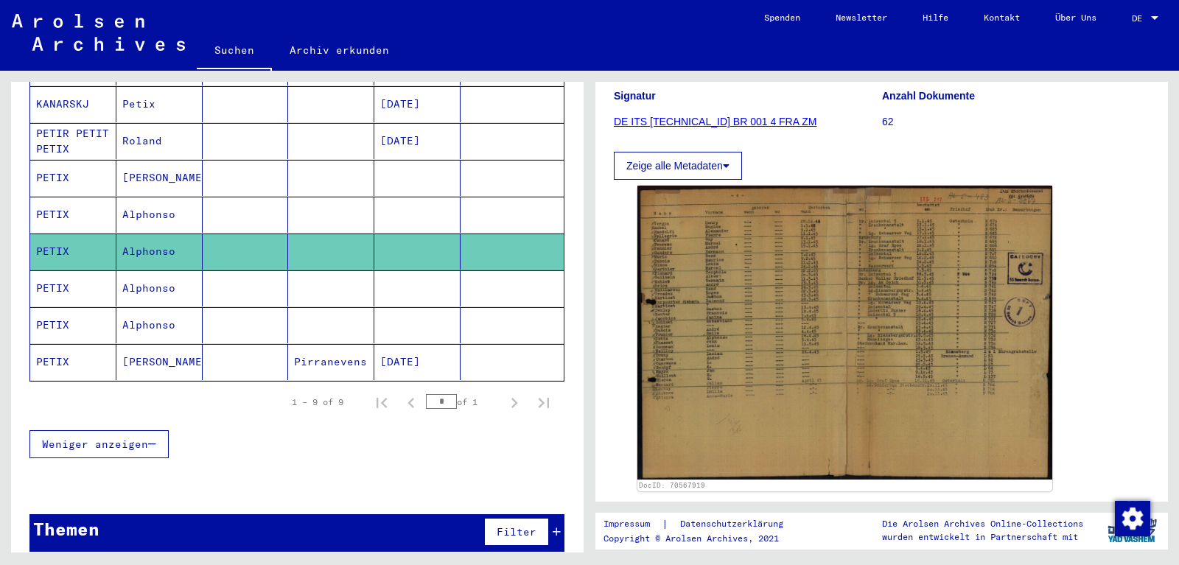
scroll to position [264, 0]
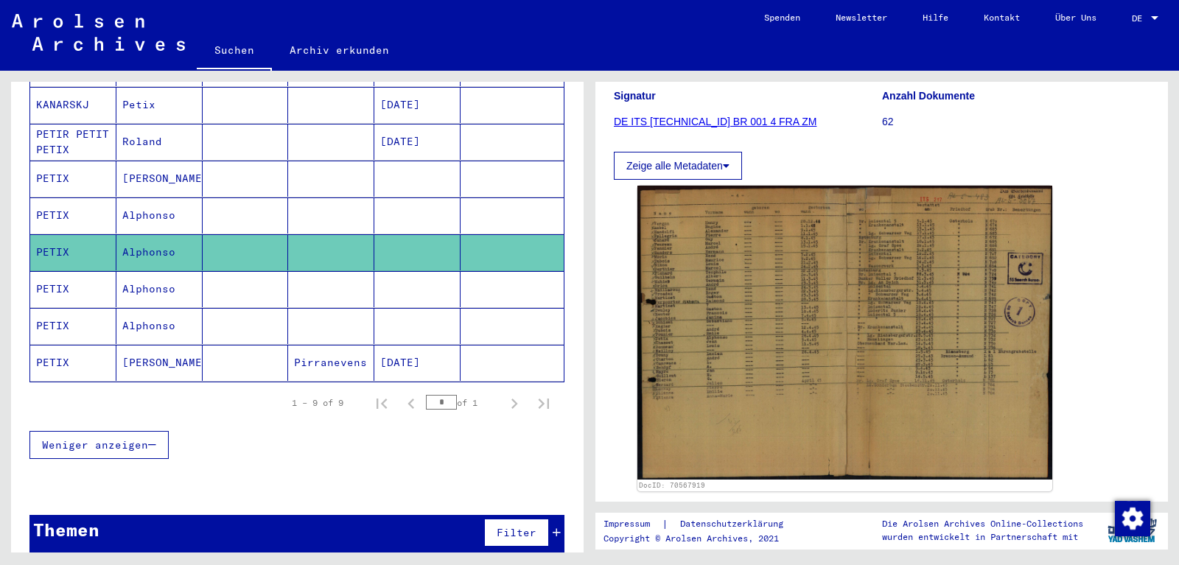
click at [428, 281] on mat-cell at bounding box center [417, 289] width 86 height 36
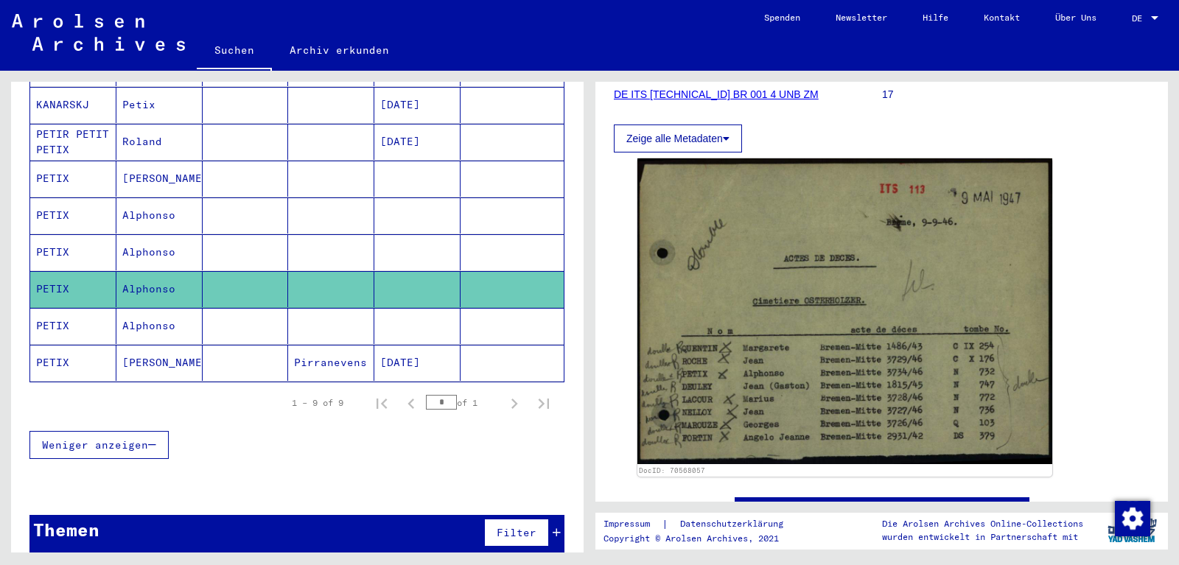
scroll to position [223, 0]
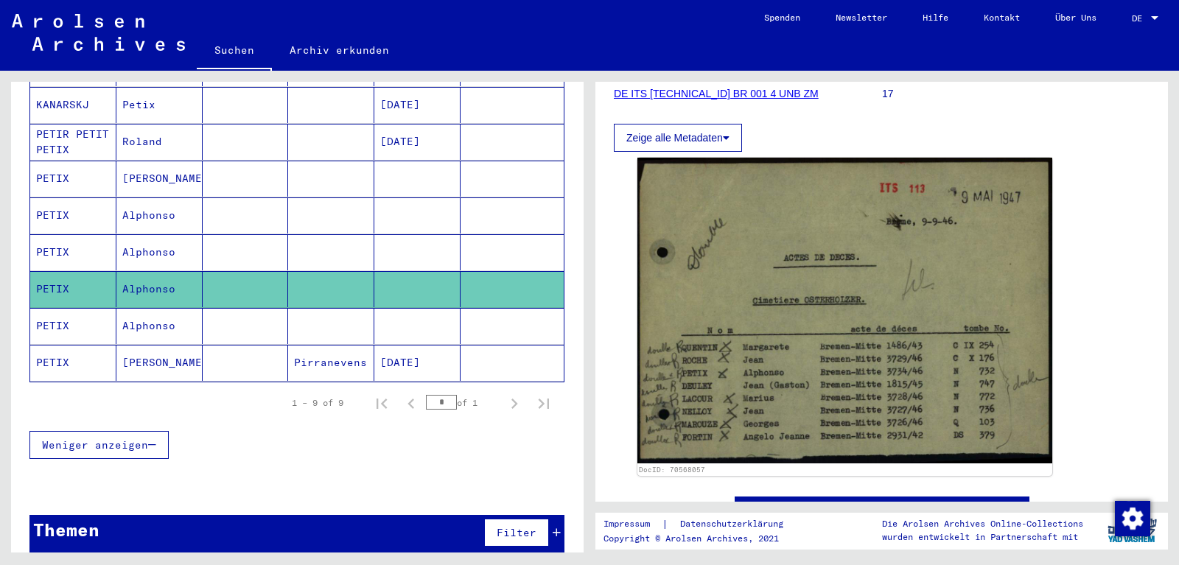
click at [291, 197] on mat-cell at bounding box center [331, 215] width 86 height 36
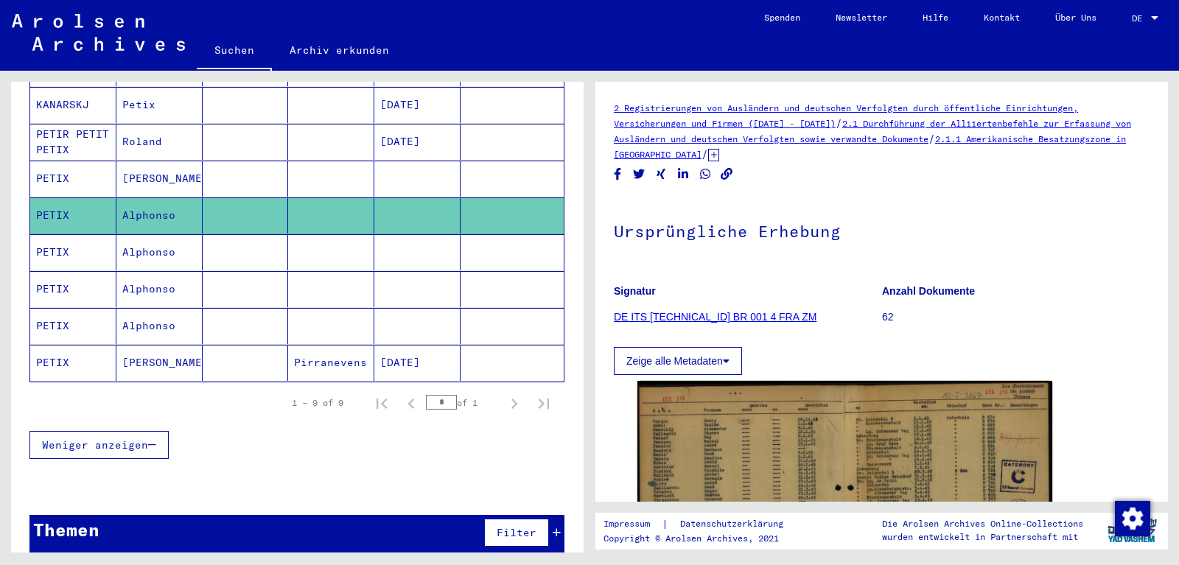
click at [272, 170] on mat-cell at bounding box center [246, 179] width 86 height 36
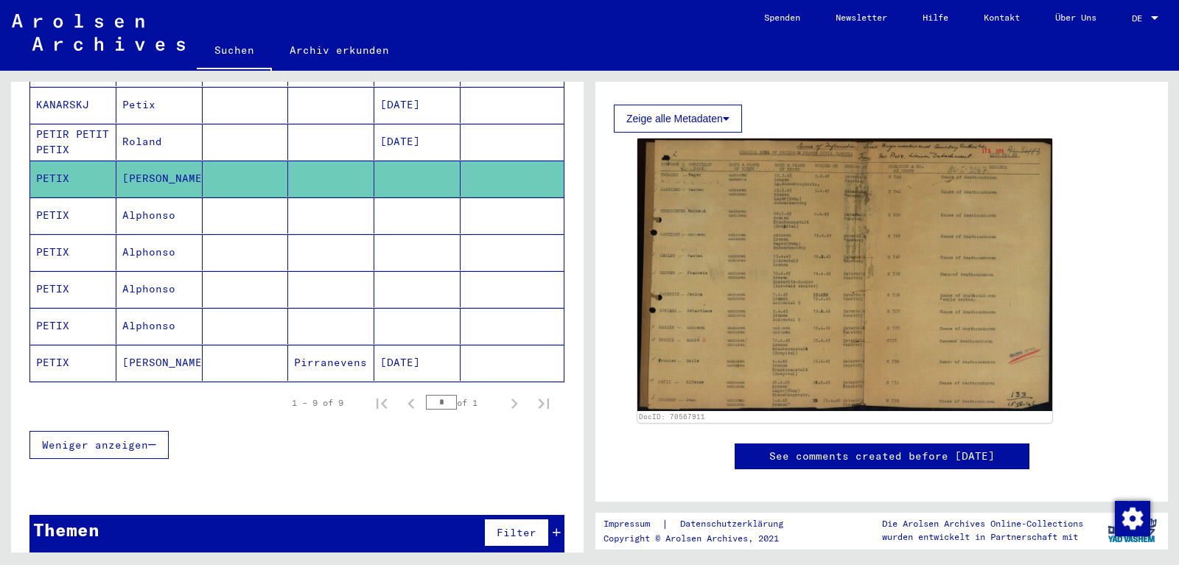
scroll to position [269, 0]
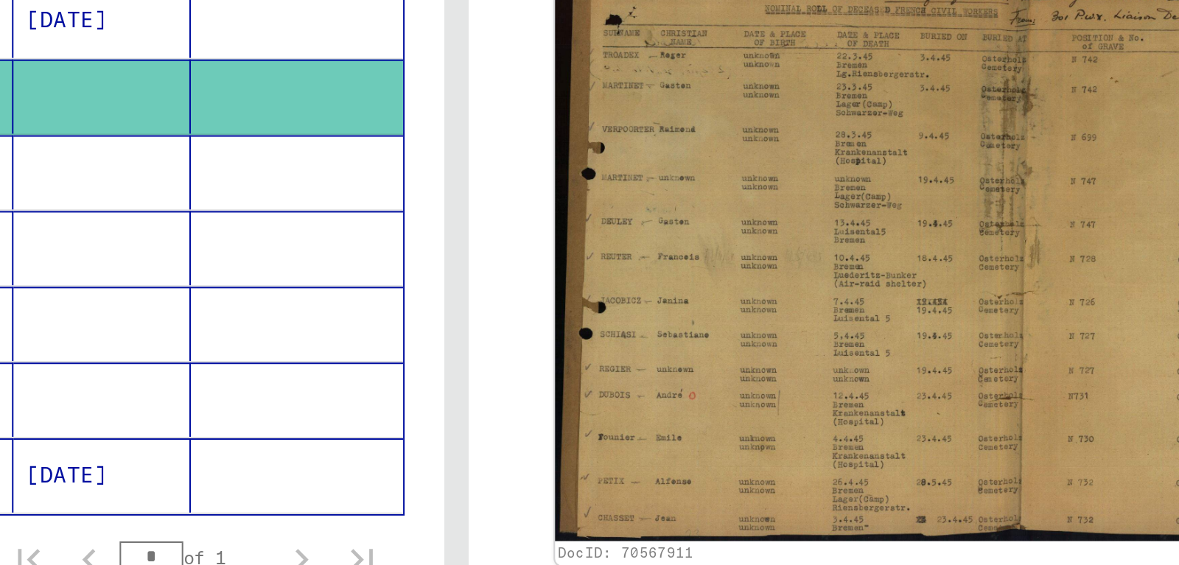
click at [515, 205] on mat-cell at bounding box center [512, 215] width 103 height 36
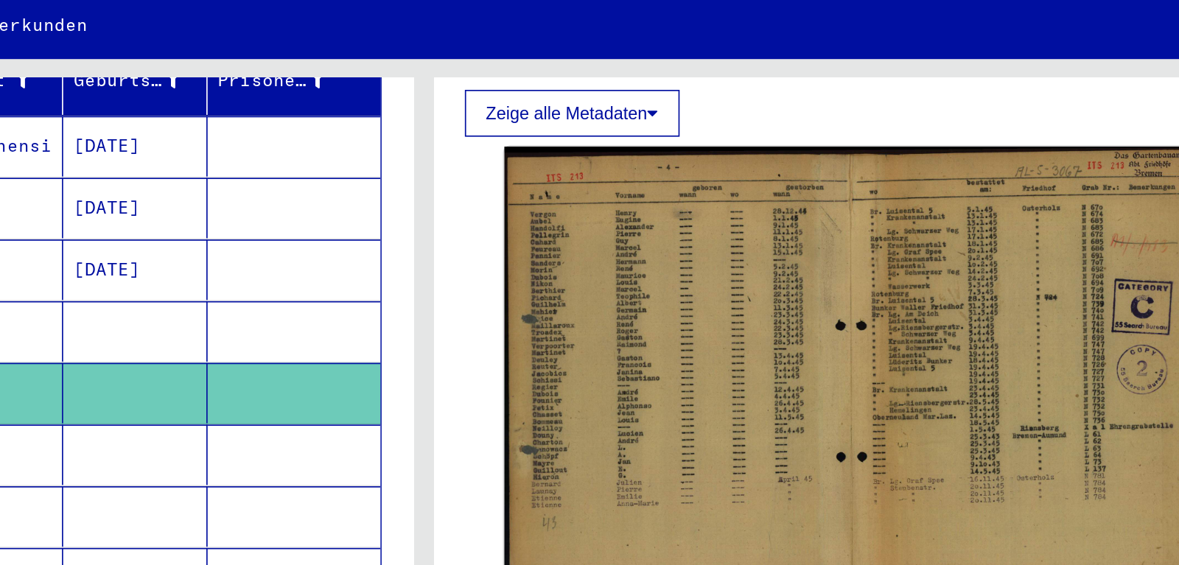
scroll to position [264, 0]
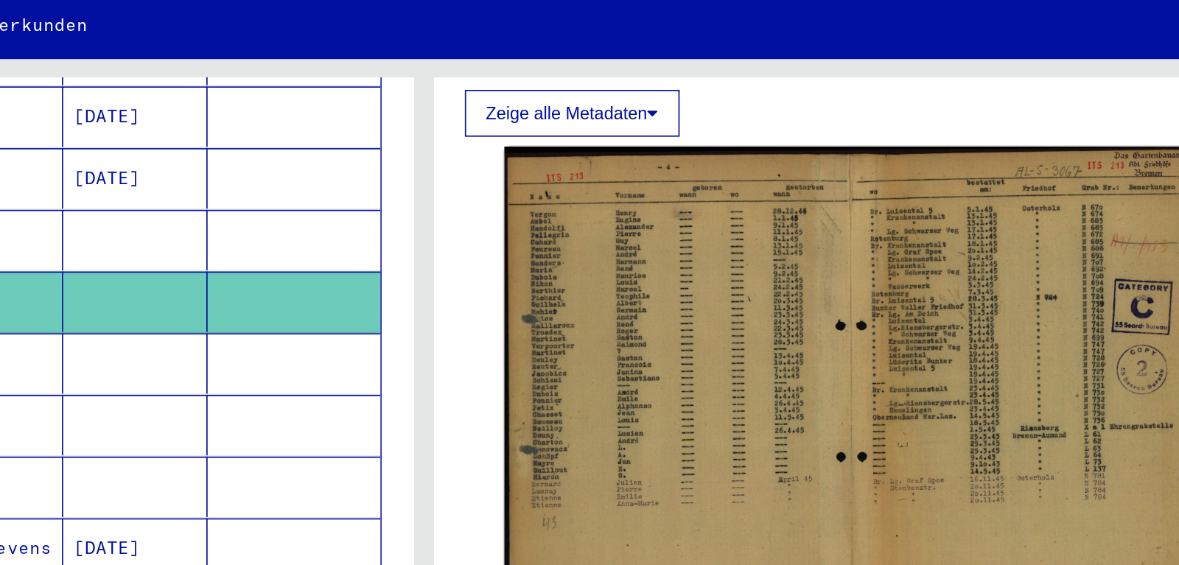
click at [518, 234] on mat-cell at bounding box center [512, 252] width 103 height 36
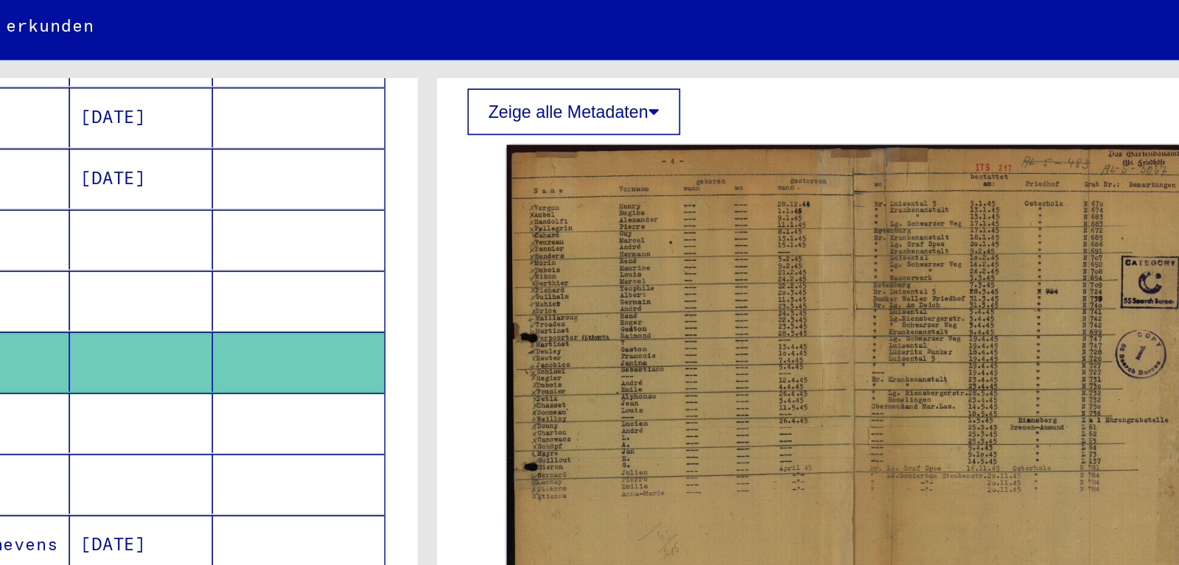
scroll to position [264, 0]
click at [484, 279] on mat-cell at bounding box center [512, 289] width 103 height 36
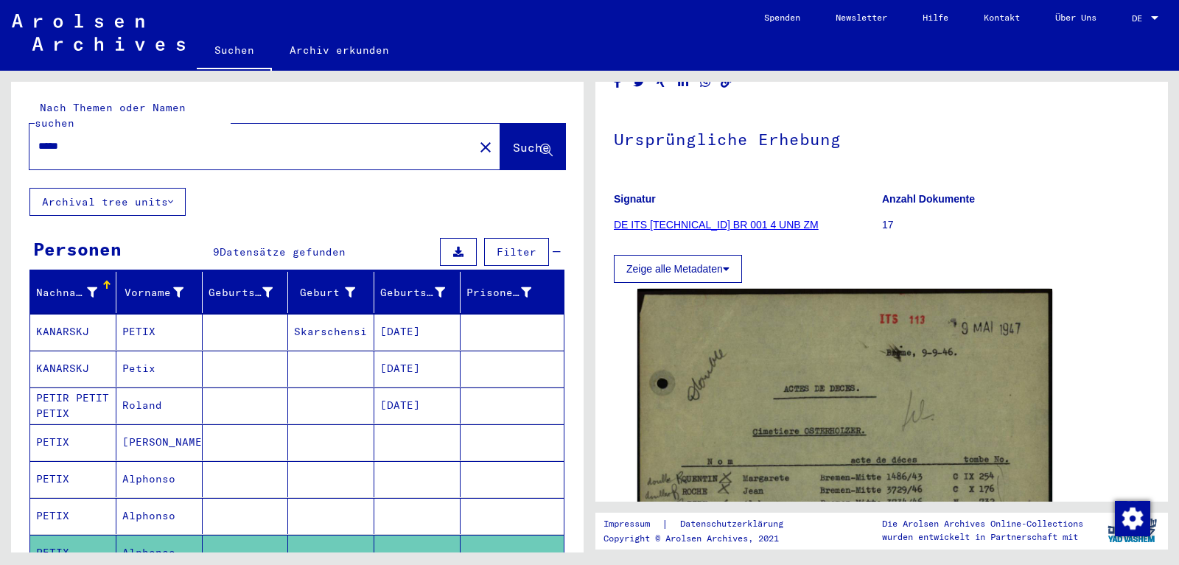
click at [203, 139] on input "*****" at bounding box center [251, 146] width 427 height 15
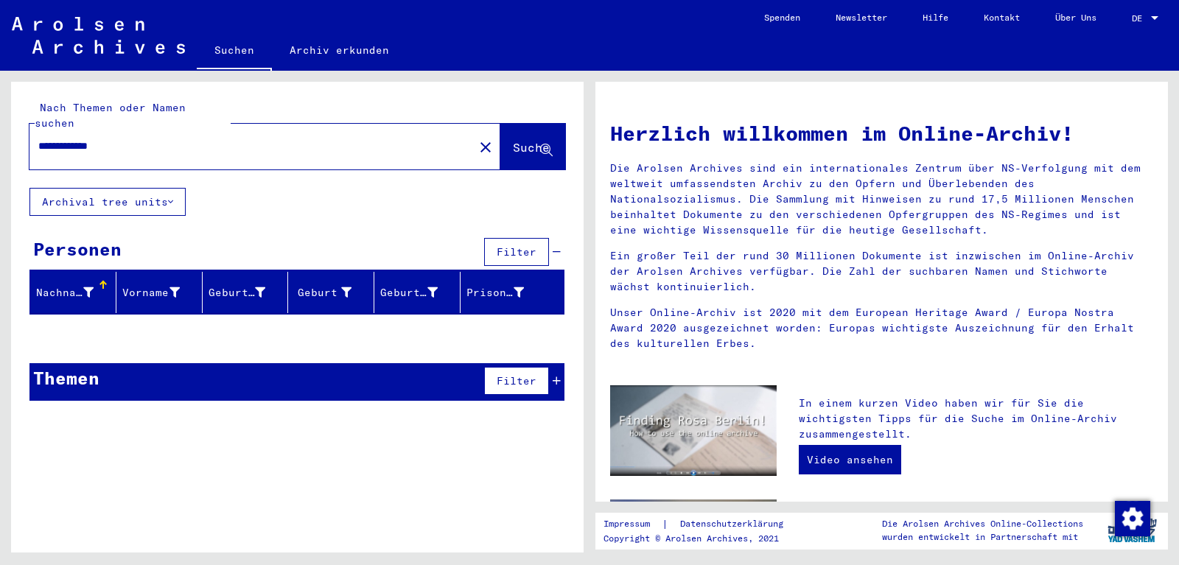
click at [97, 139] on input "**********" at bounding box center [247, 146] width 418 height 15
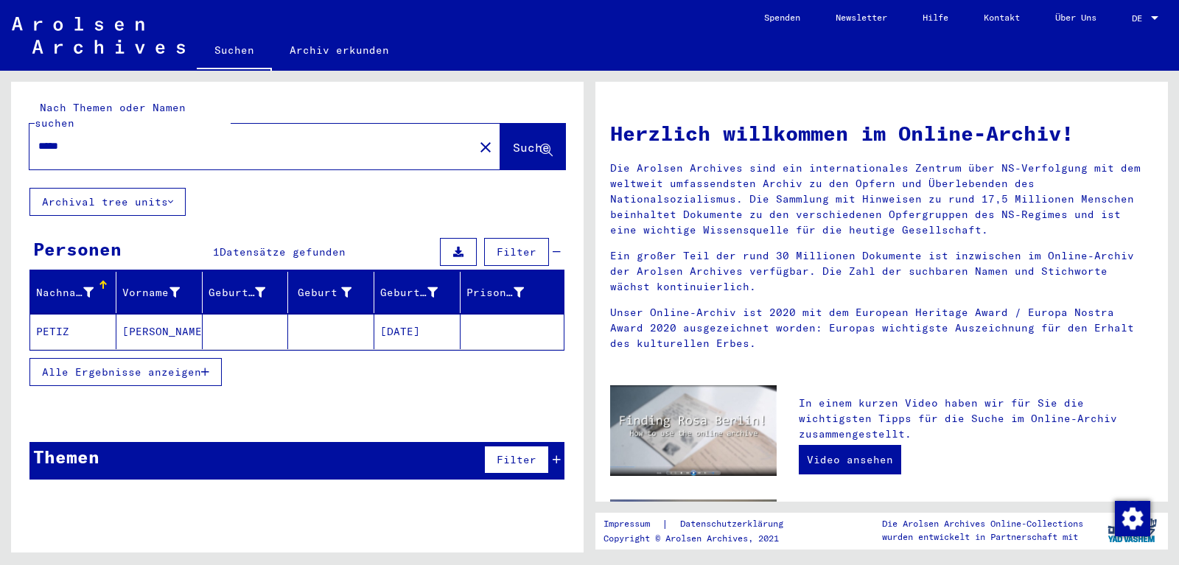
click at [68, 323] on mat-cell "PETIZ" at bounding box center [73, 331] width 86 height 35
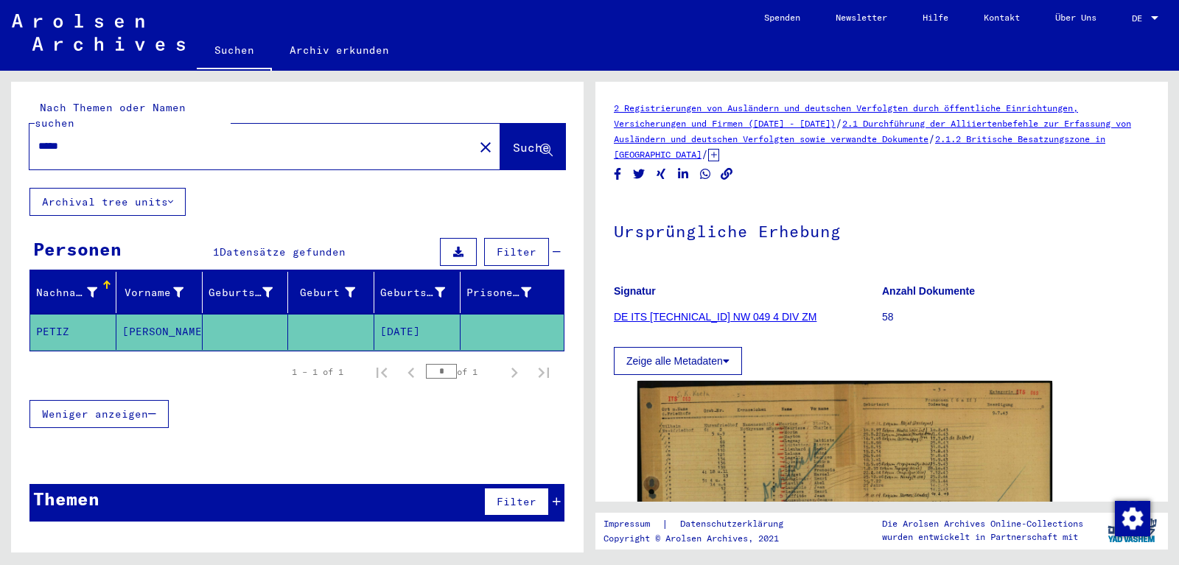
click at [71, 139] on input "*****" at bounding box center [251, 146] width 427 height 15
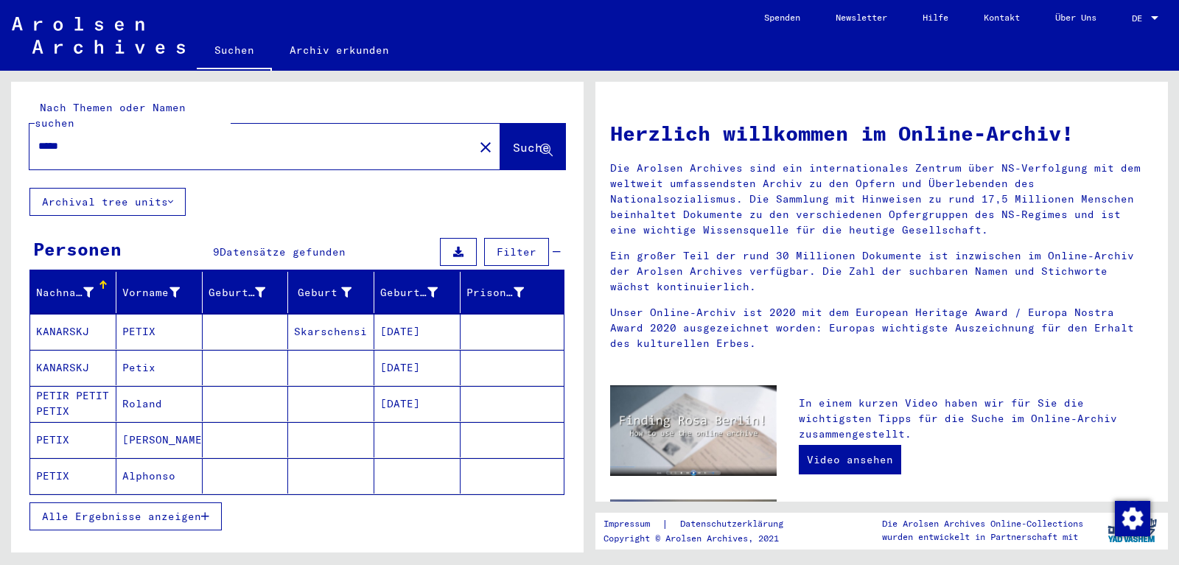
click at [115, 394] on mat-cell "PETIR PETIT PETIX" at bounding box center [73, 403] width 86 height 35
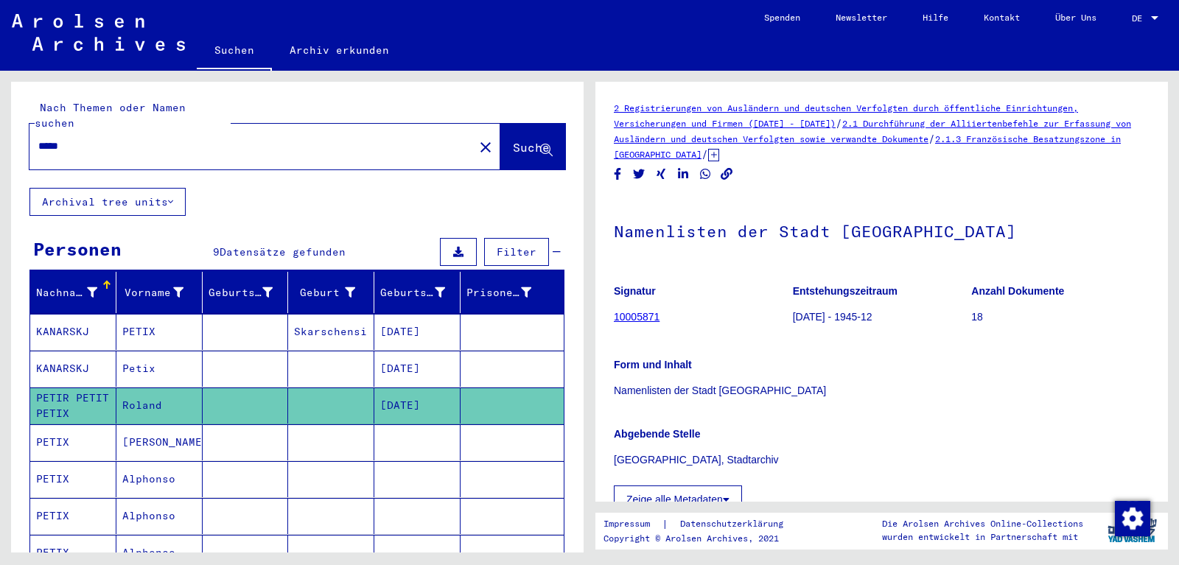
click at [130, 429] on mat-cell "[PERSON_NAME]" at bounding box center [159, 442] width 86 height 36
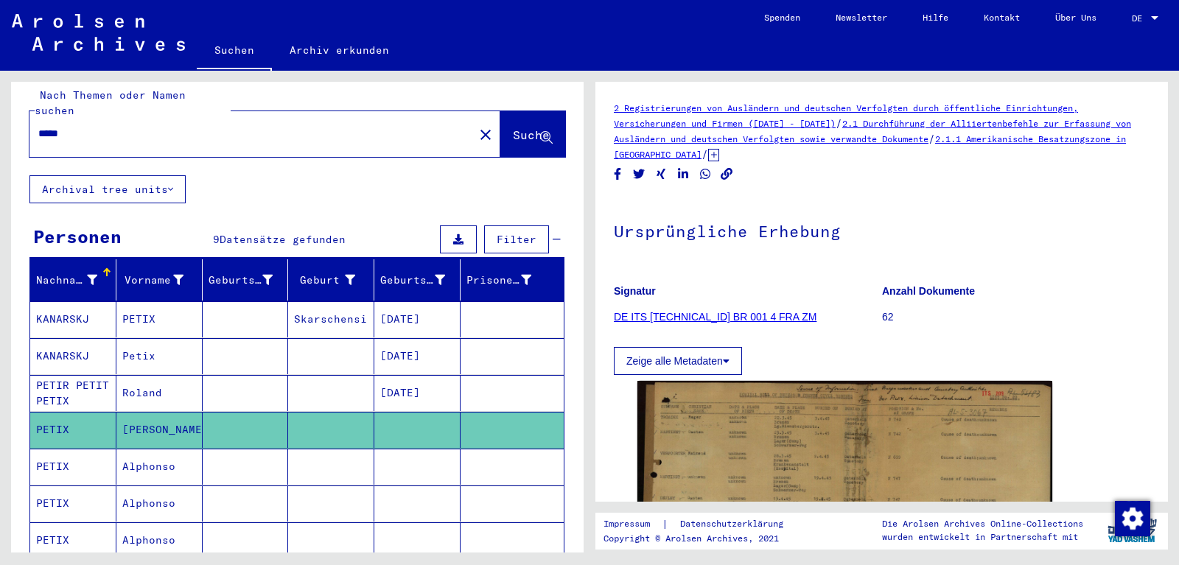
scroll to position [12, 0]
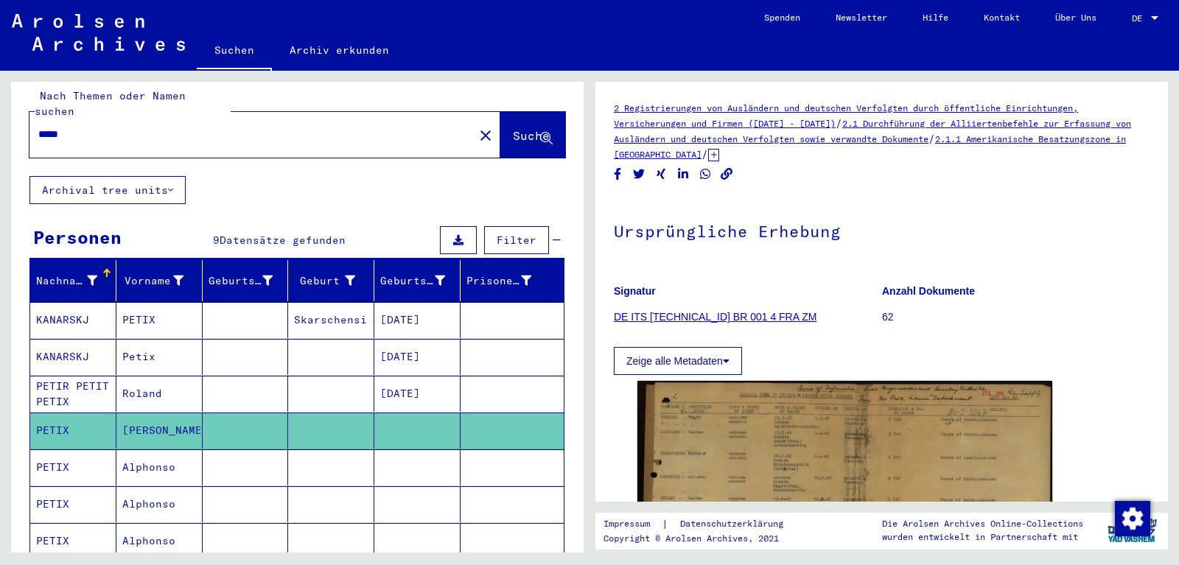
click at [88, 128] on div "*****" at bounding box center [246, 134] width 435 height 33
click at [75, 127] on input "*****" at bounding box center [251, 134] width 427 height 15
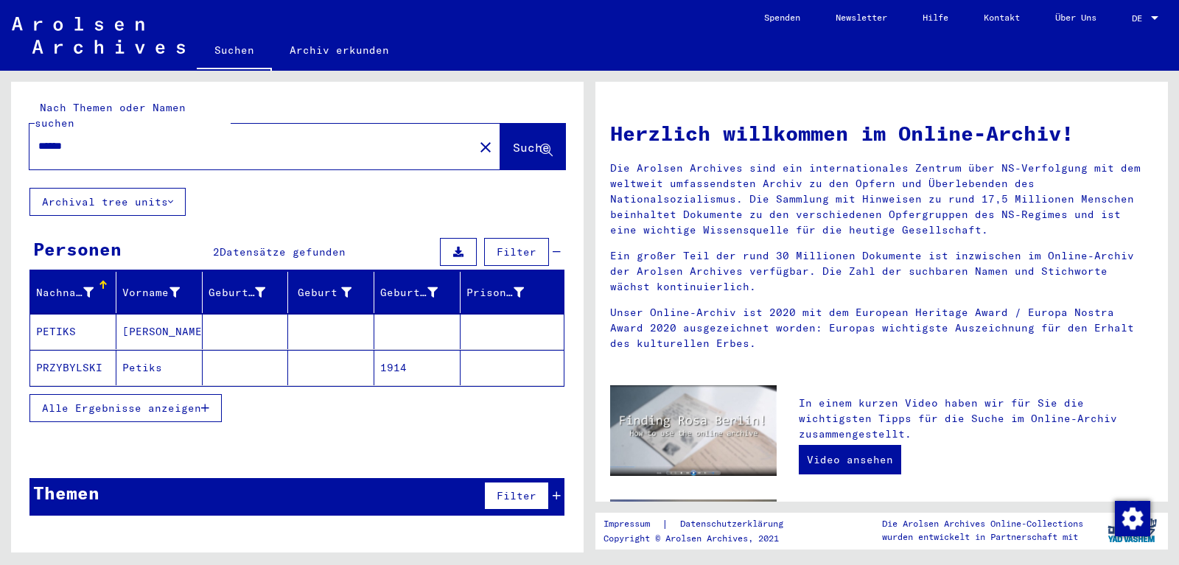
click at [88, 332] on mat-cell "PETIKS" at bounding box center [73, 331] width 86 height 35
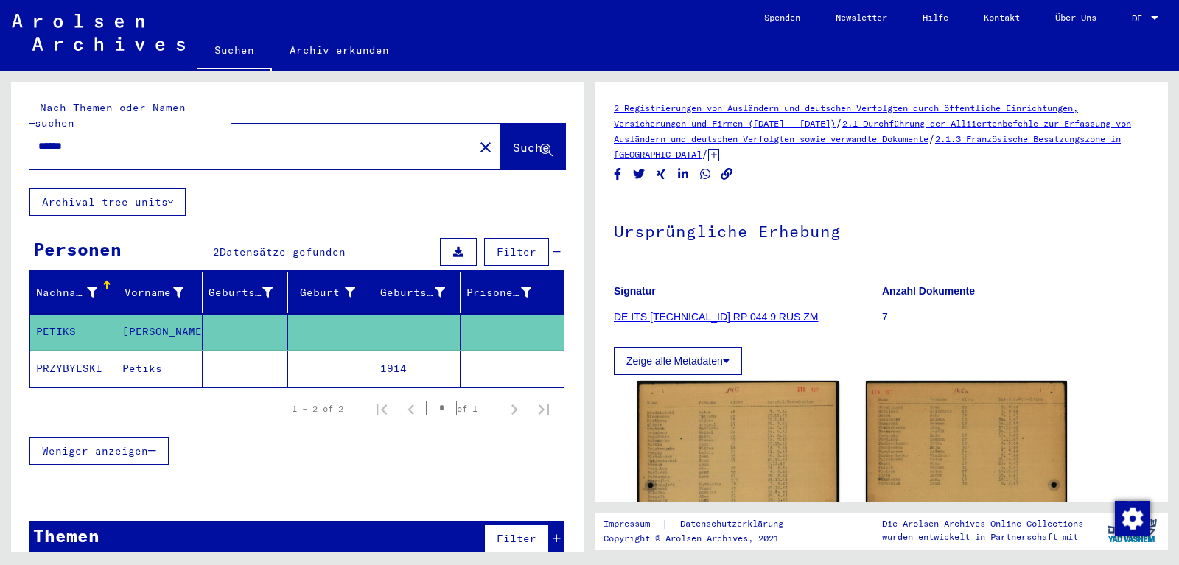
click at [89, 139] on input "******" at bounding box center [251, 146] width 427 height 15
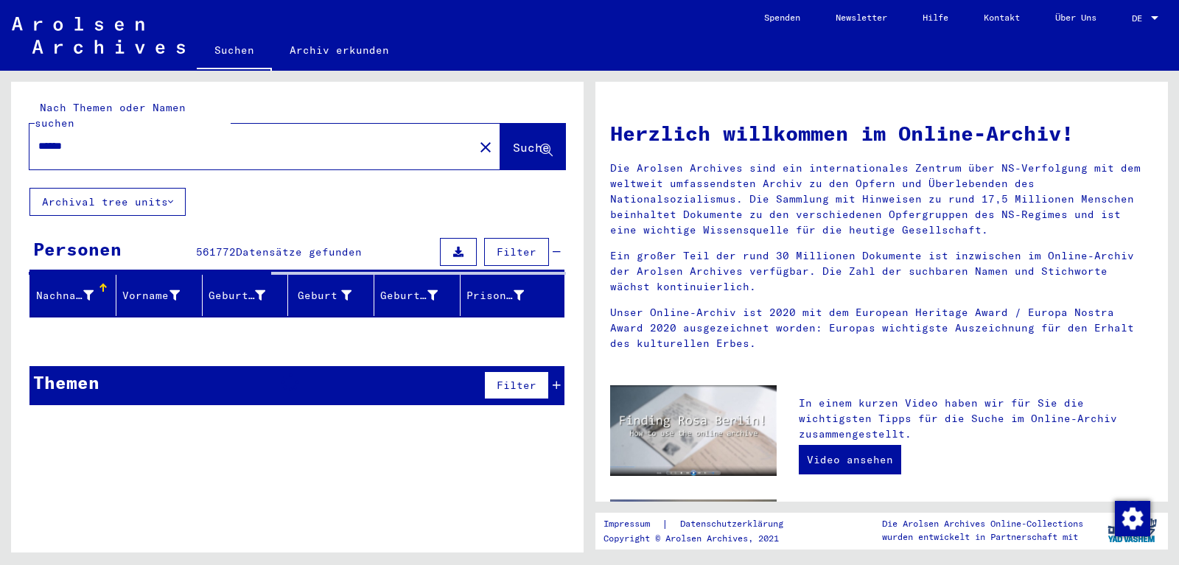
type input "******"
